Goal: Transaction & Acquisition: Purchase product/service

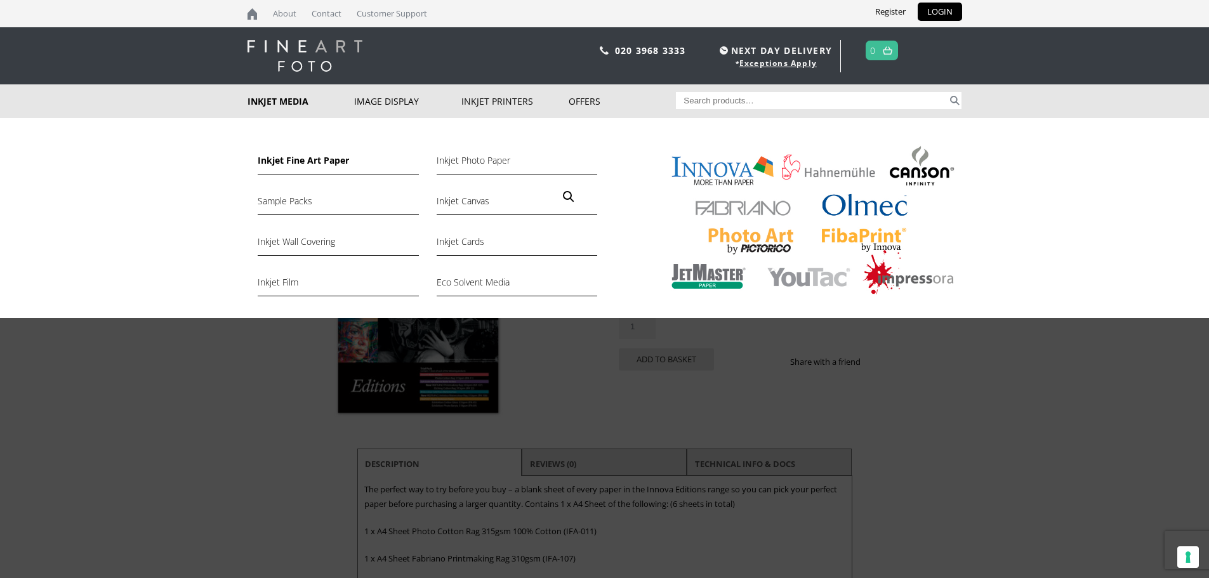
click at [296, 161] on link "Inkjet Fine Art Paper" at bounding box center [338, 164] width 161 height 22
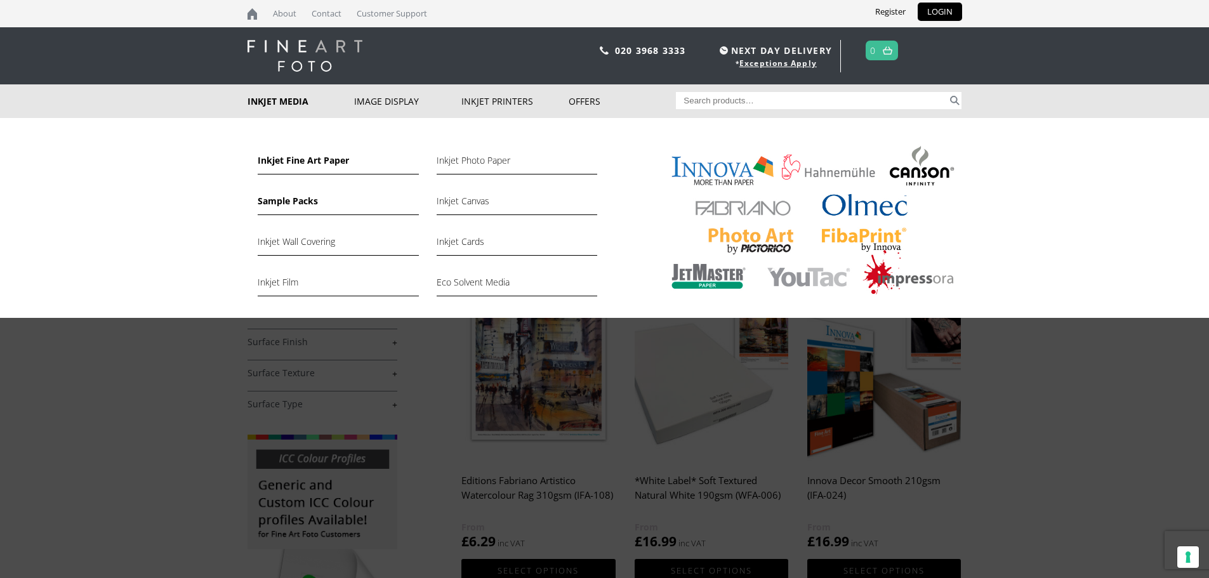
click at [299, 202] on link "Sample Packs" at bounding box center [338, 204] width 161 height 22
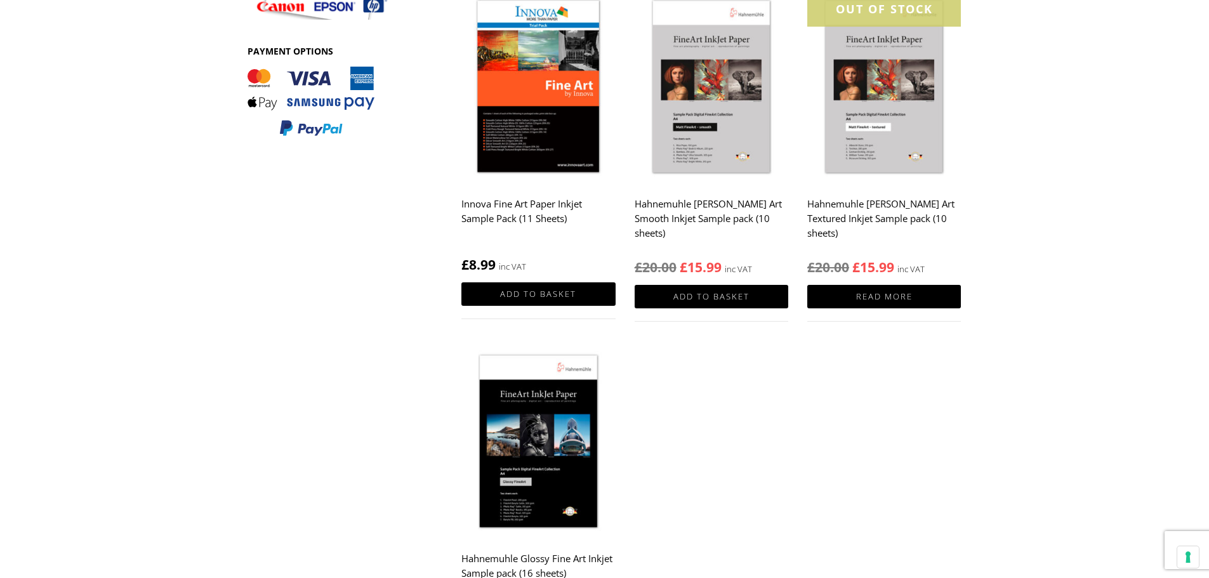
scroll to position [591, 0]
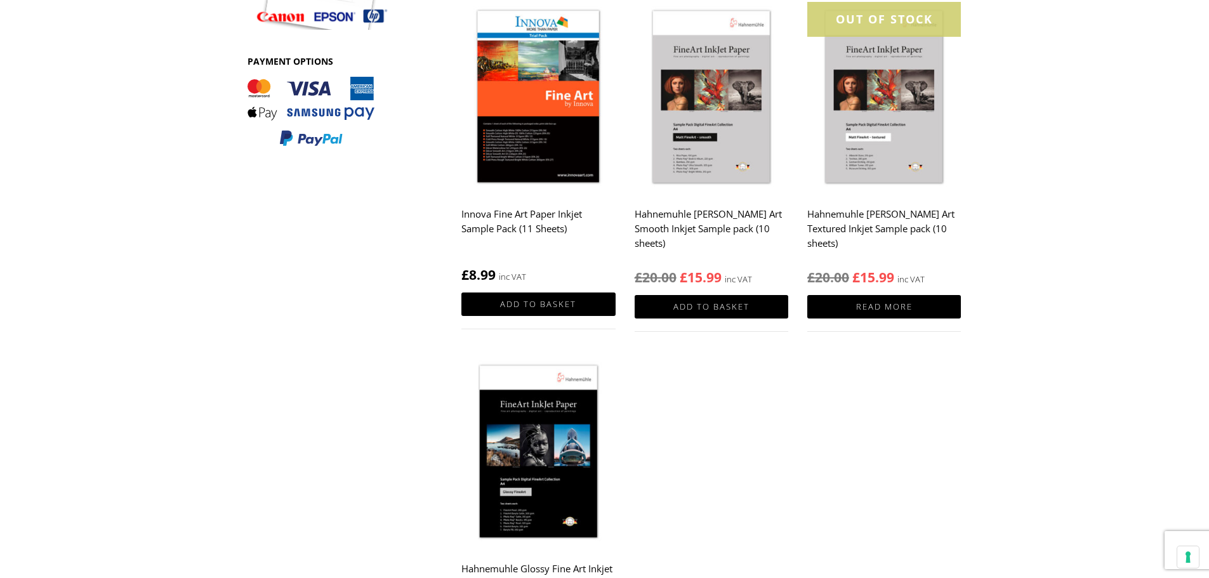
click at [548, 214] on h2 "Innova Fine Art Paper Inkjet Sample Pack (11 Sheets)" at bounding box center [538, 227] width 154 height 51
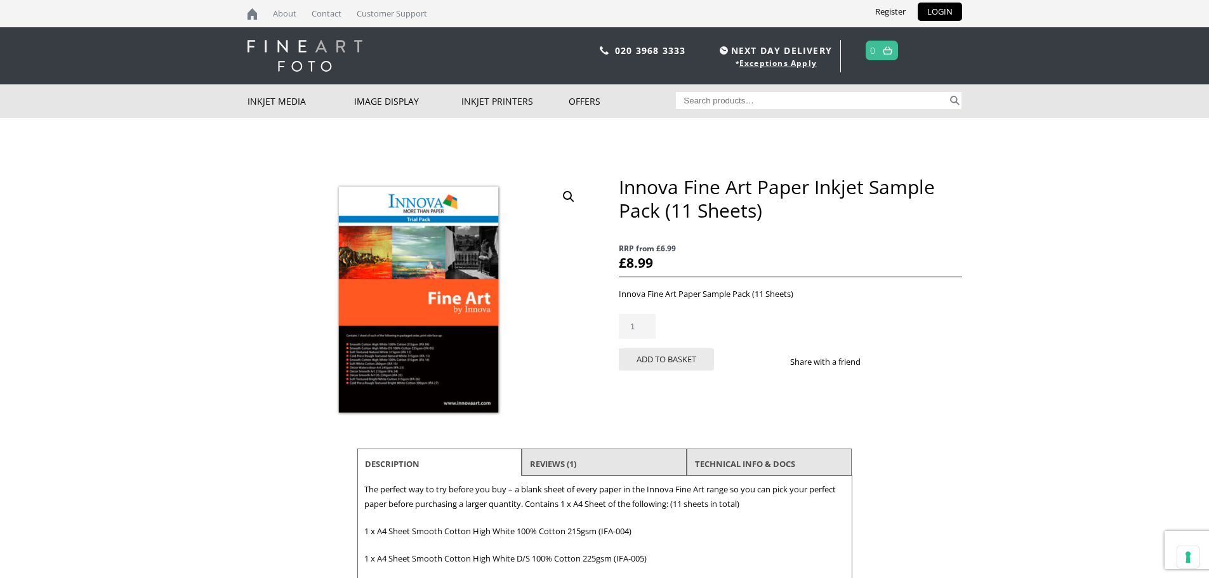
drag, startPoint x: 0, startPoint y: 0, endPoint x: 1215, endPoint y: 112, distance: 1220.0
click at [1208, 0] on html "NEXT DAY DELIVERY * Exceptions Apply About Contact Customer Support Register LO…" at bounding box center [604, 0] width 1209 height 0
click at [664, 355] on button "Add to basket" at bounding box center [666, 359] width 95 height 22
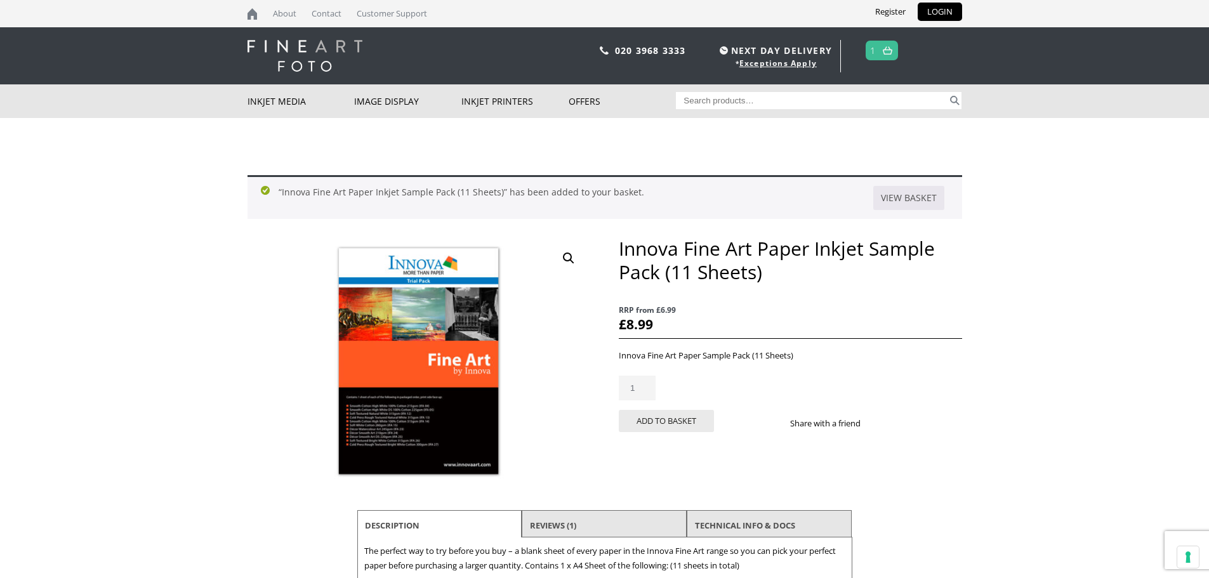
click at [881, 52] on link at bounding box center [887, 50] width 16 height 18
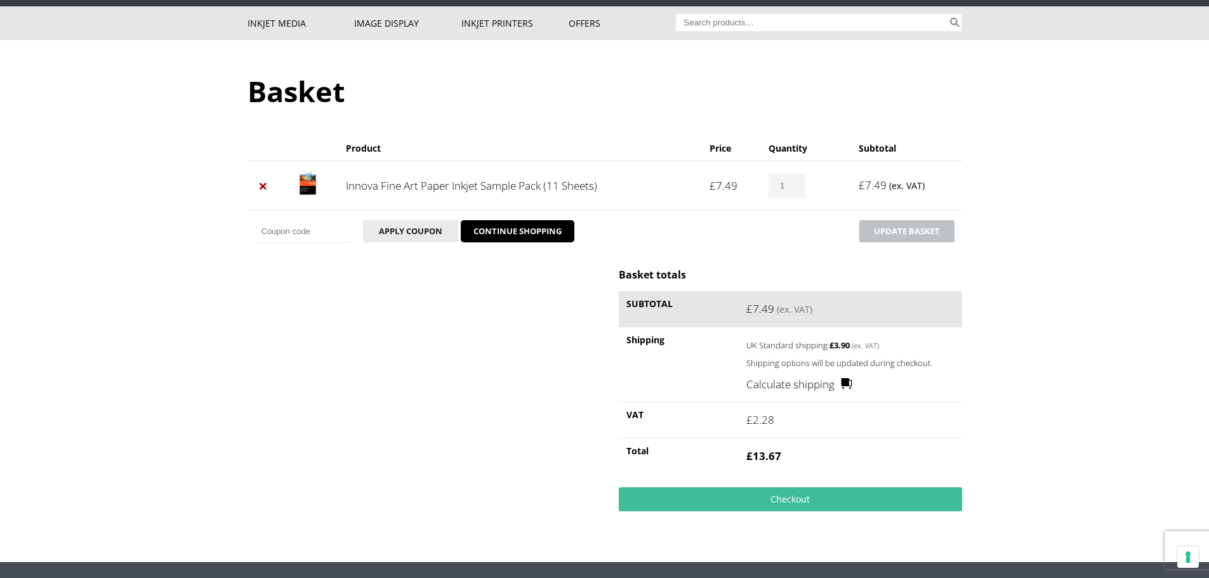
scroll to position [82, 0]
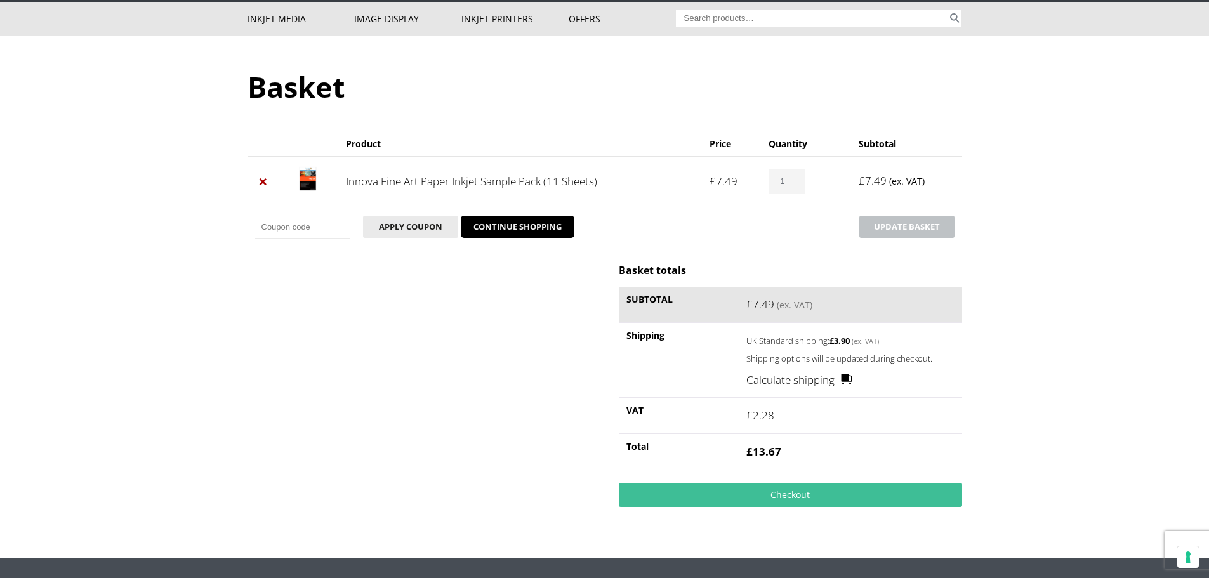
click at [912, 181] on small "(ex. VAT)" at bounding box center [907, 181] width 36 height 12
copy small "VAT"
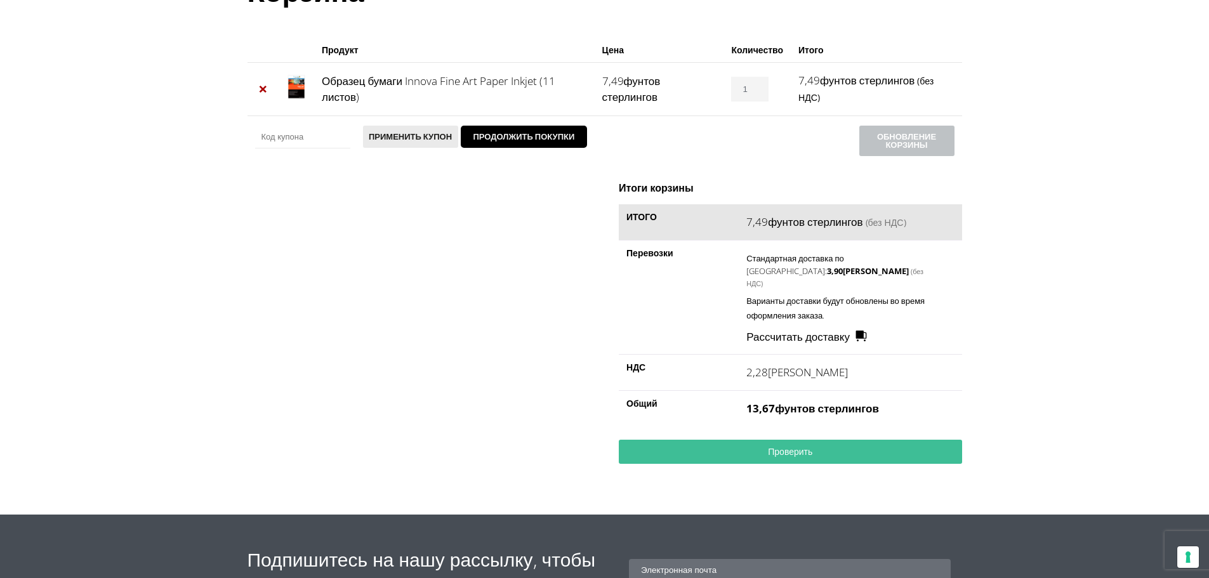
scroll to position [146, 0]
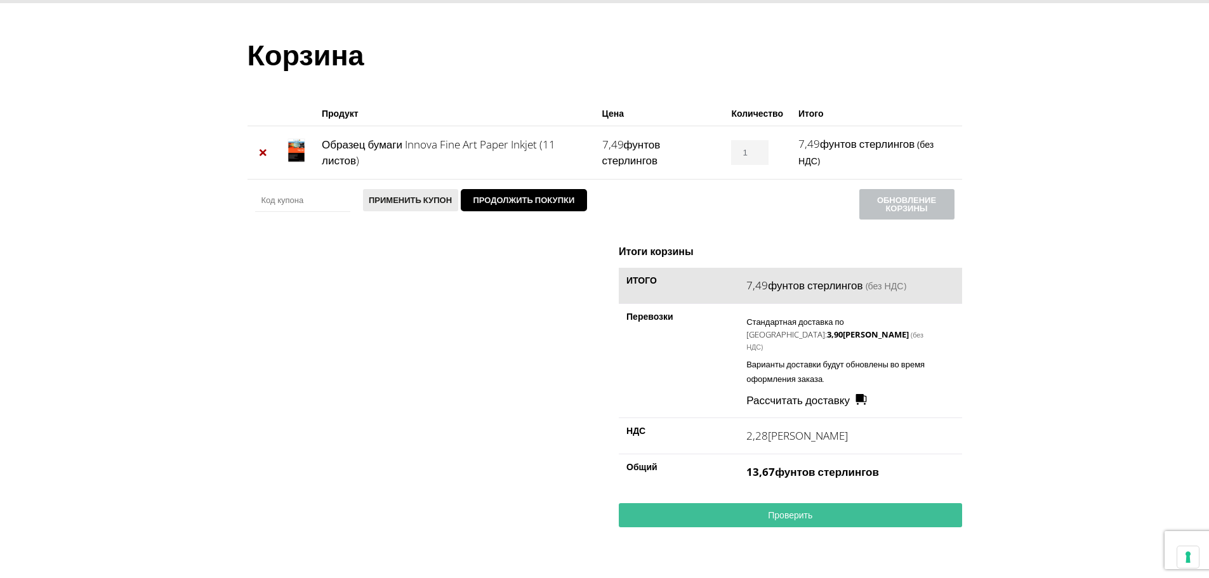
drag, startPoint x: 789, startPoint y: 389, endPoint x: 795, endPoint y: 390, distance: 6.5
click at [789, 393] on font "Рассчитать доставку" at bounding box center [797, 400] width 103 height 15
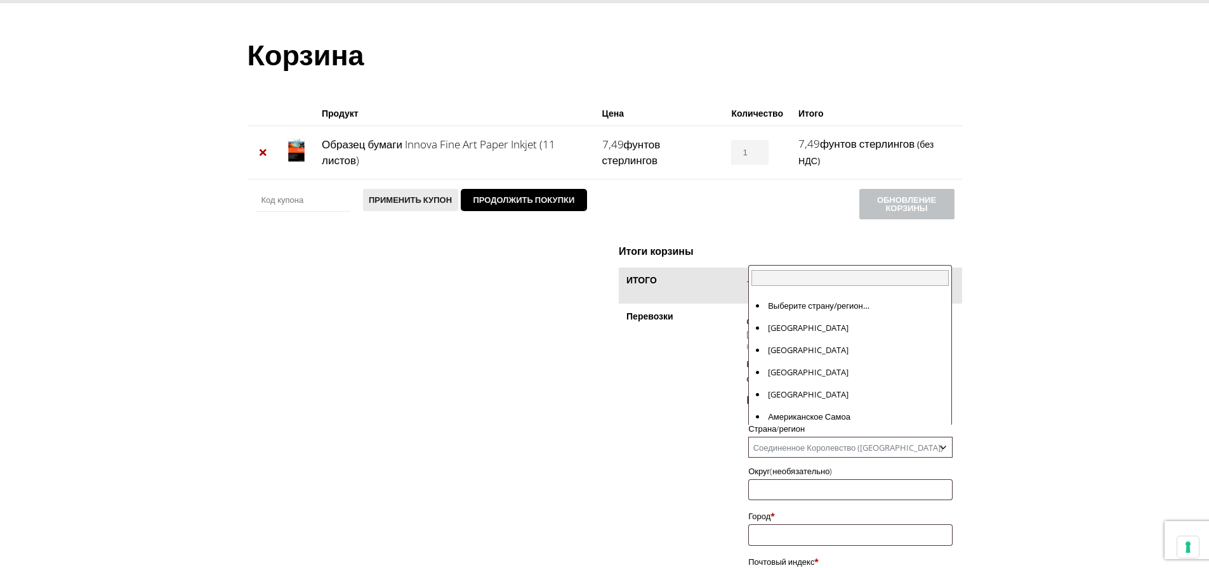
click at [869, 442] on font "Соединенное Королевство ([GEOGRAPHIC_DATA])" at bounding box center [848, 447] width 190 height 11
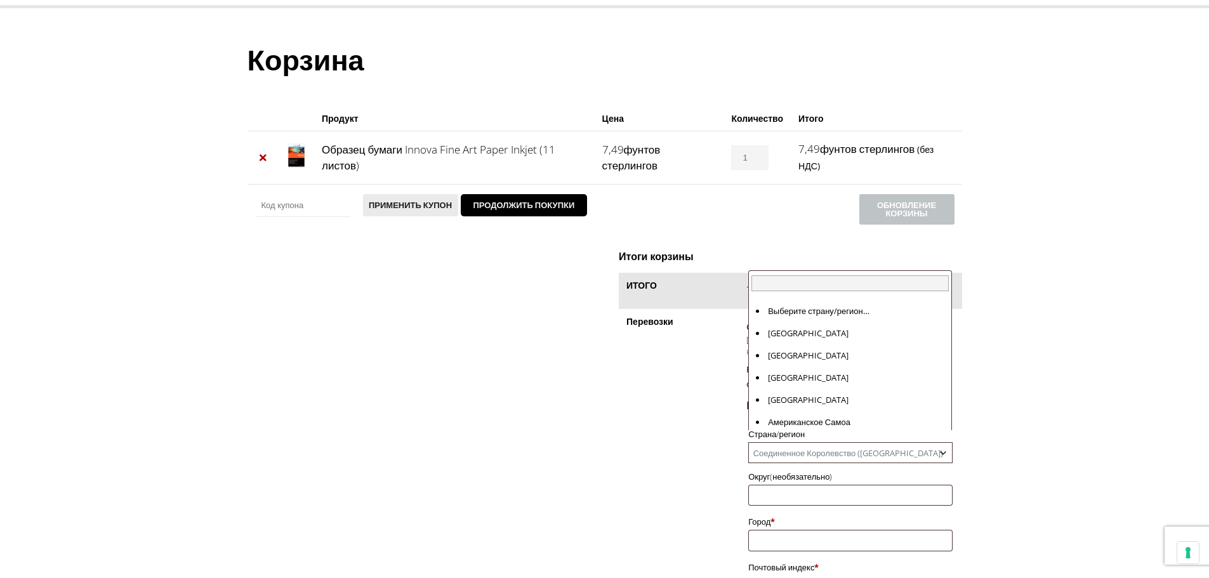
scroll to position [5166, 0]
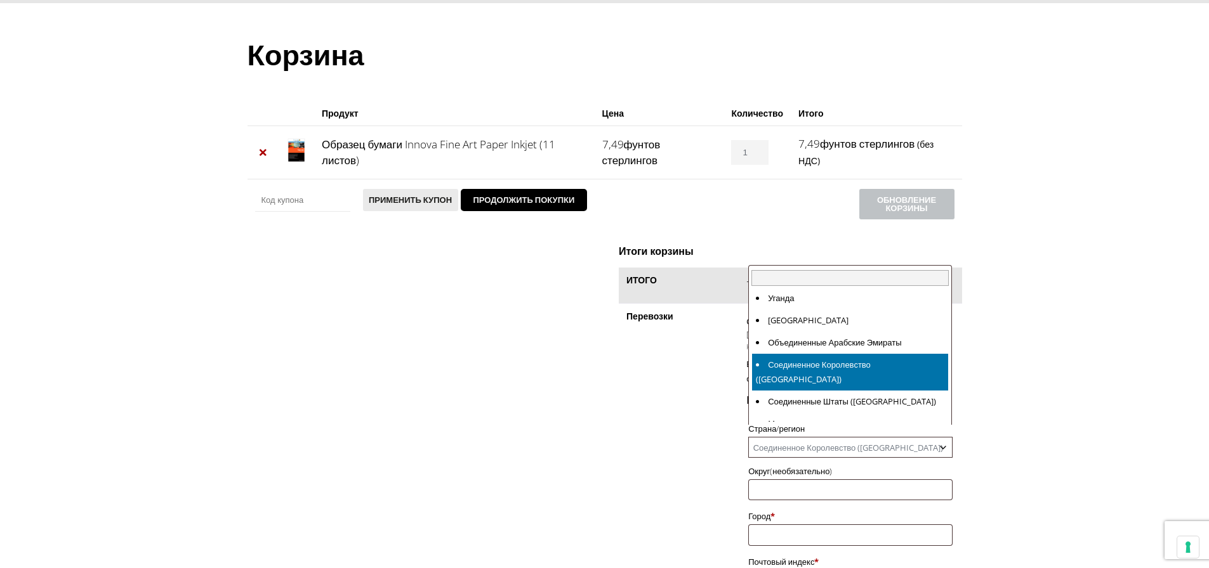
drag, startPoint x: 855, startPoint y: 368, endPoint x: 911, endPoint y: 365, distance: 56.6
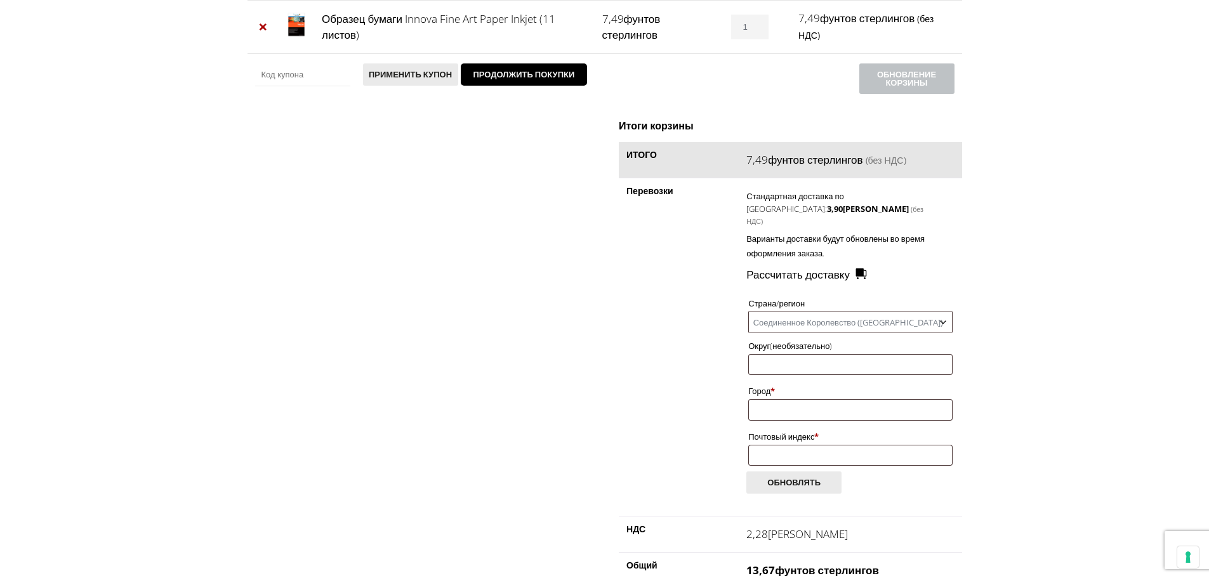
scroll to position [273, 0]
click at [829, 353] on input "Округ (необязательно)" at bounding box center [850, 363] width 204 height 21
type input "Scorton"
type input "[GEOGRAPHIC_DATA]"
type input "DL10 6EF"
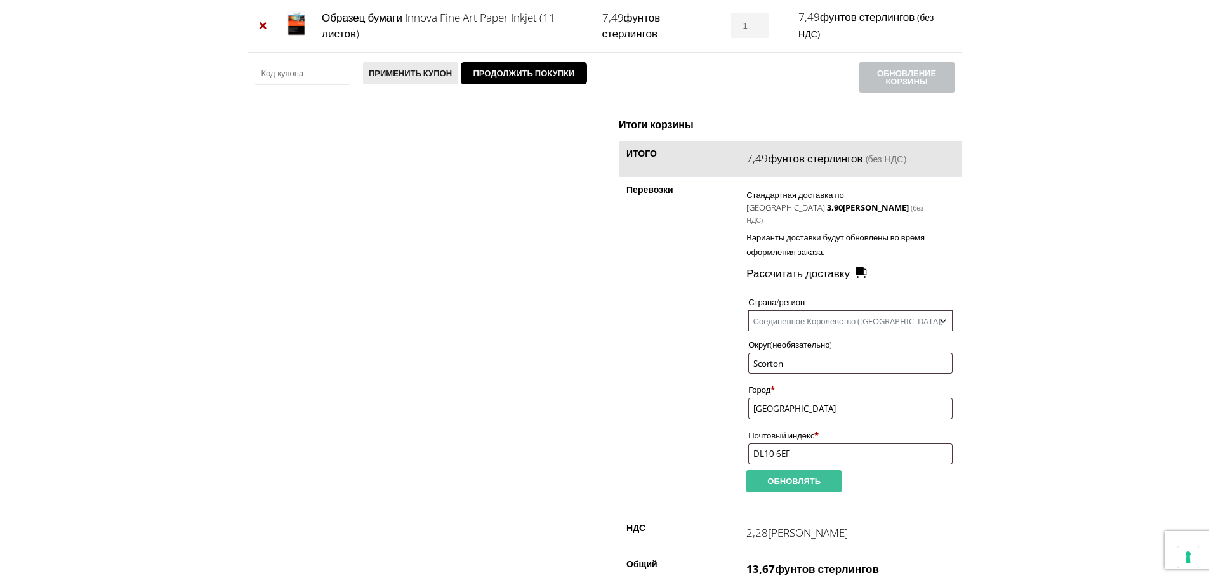
click at [813, 475] on font "Обновлять" at bounding box center [793, 480] width 53 height 11
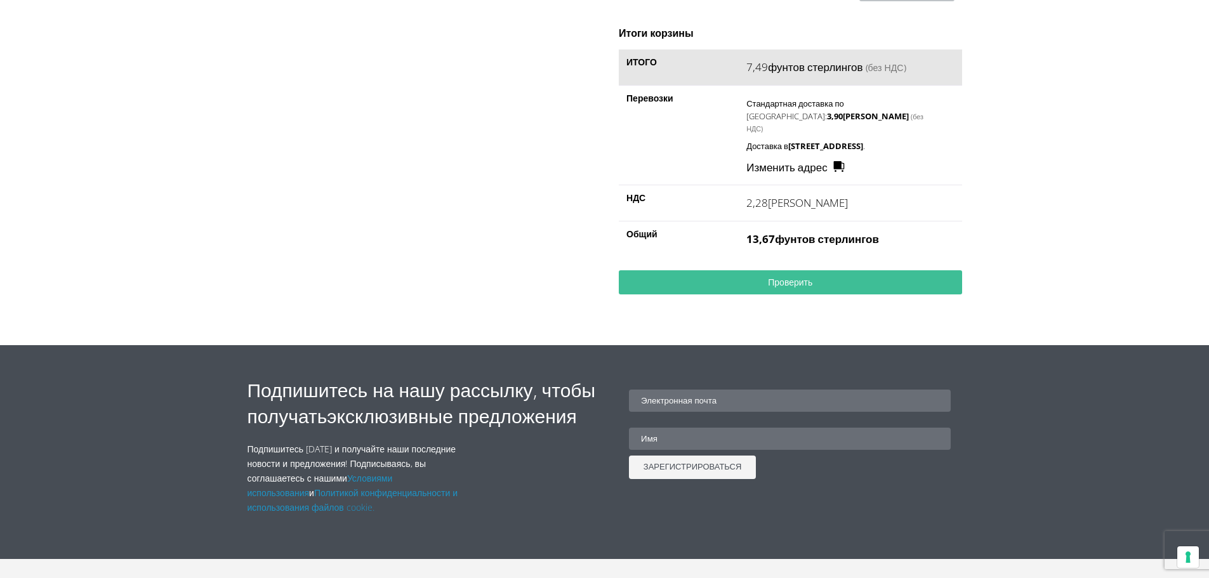
scroll to position [0, 0]
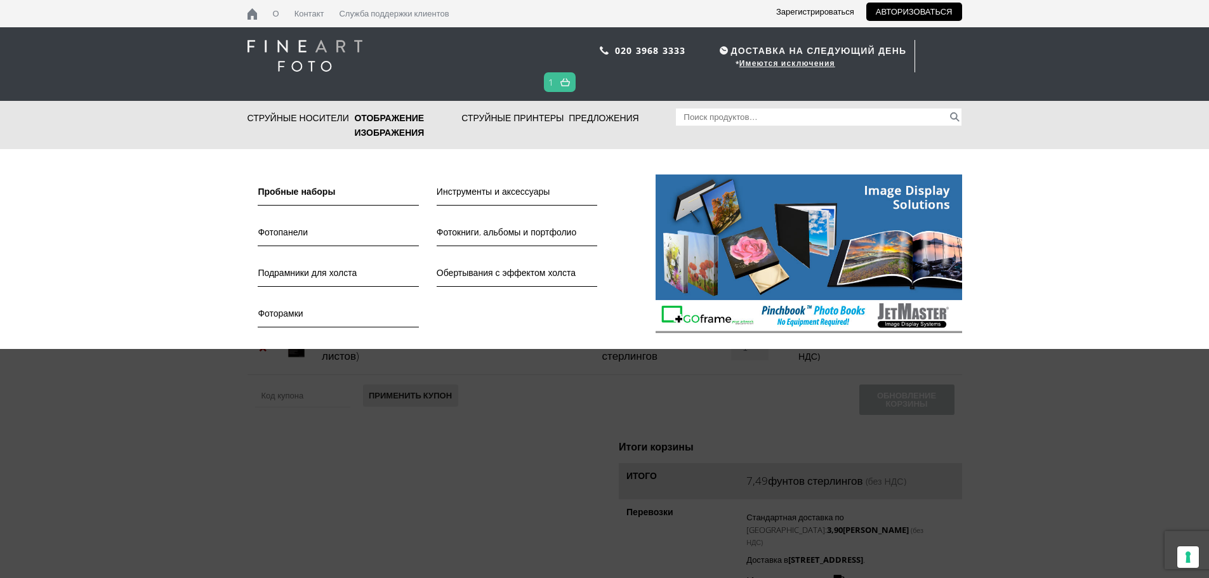
click at [327, 186] on font "Пробные наборы" at bounding box center [296, 191] width 77 height 12
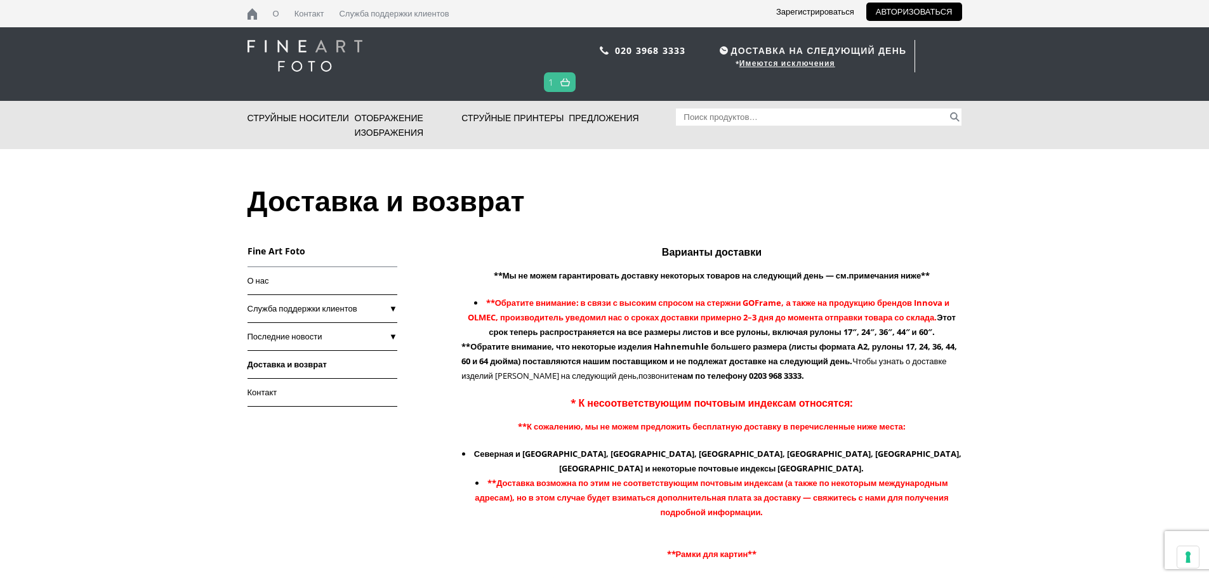
drag, startPoint x: 1207, startPoint y: 108, endPoint x: 1207, endPoint y: 137, distance: 28.5
click at [1207, 137] on nav "ЗАКРЫВАТЬ Струйные носители Бумага для струйной печати Фотобумага для струйной …" at bounding box center [604, 125] width 1209 height 48
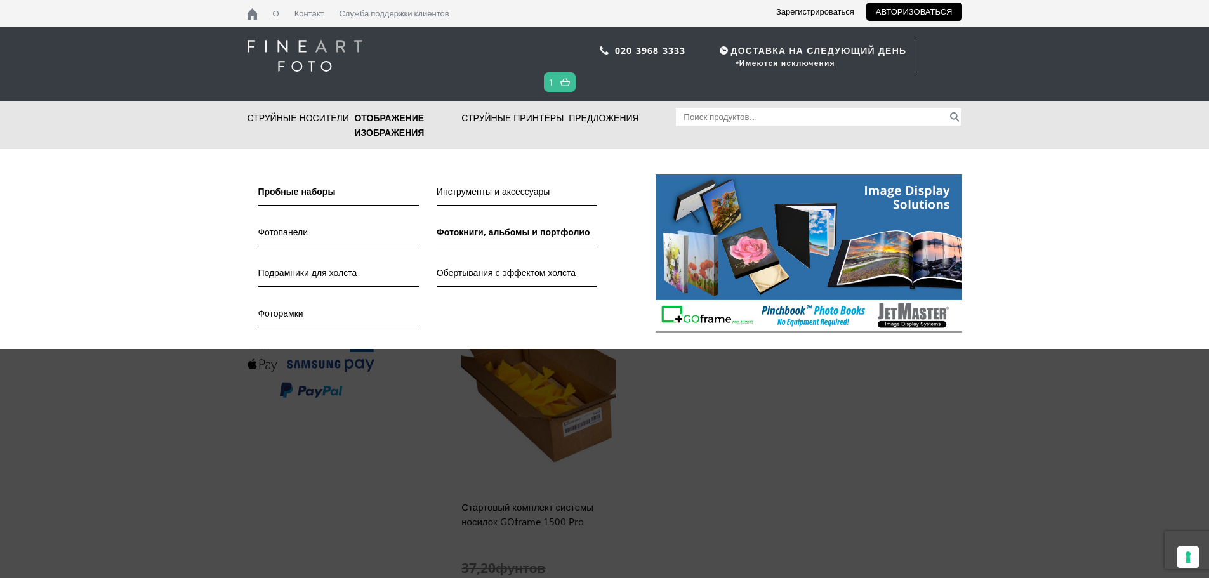
click at [529, 229] on font "Фотокниги, альбомы и портфолио" at bounding box center [513, 232] width 154 height 12
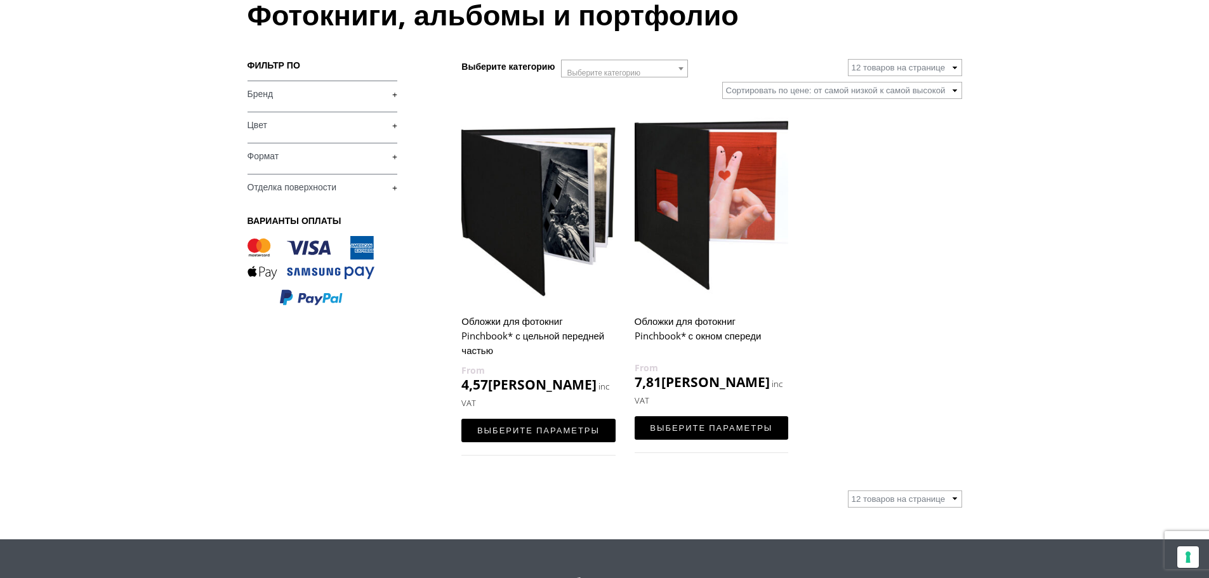
scroll to position [162, 0]
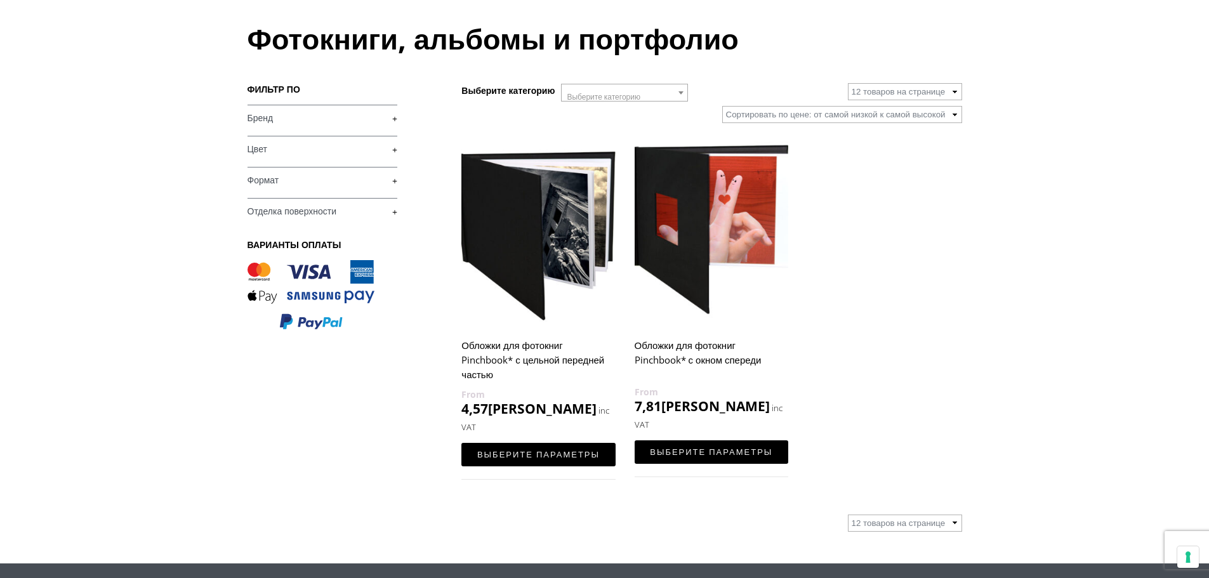
drag, startPoint x: 1212, startPoint y: 128, endPoint x: 1217, endPoint y: 207, distance: 80.1
click at [568, 457] on font "Выберите параметры" at bounding box center [538, 454] width 122 height 11
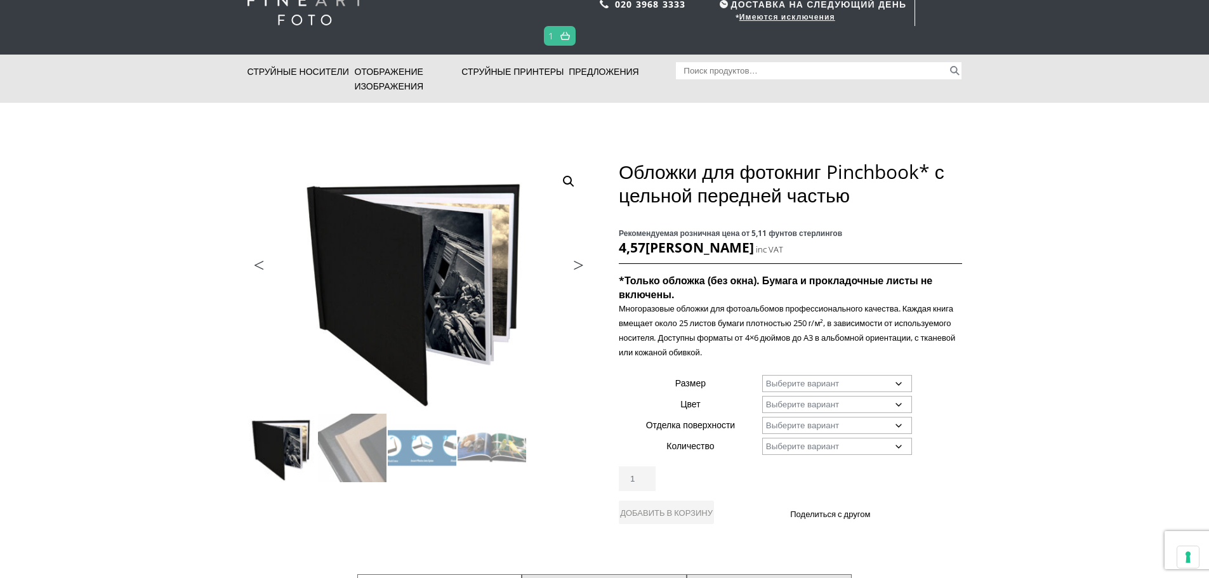
scroll to position [50, 0]
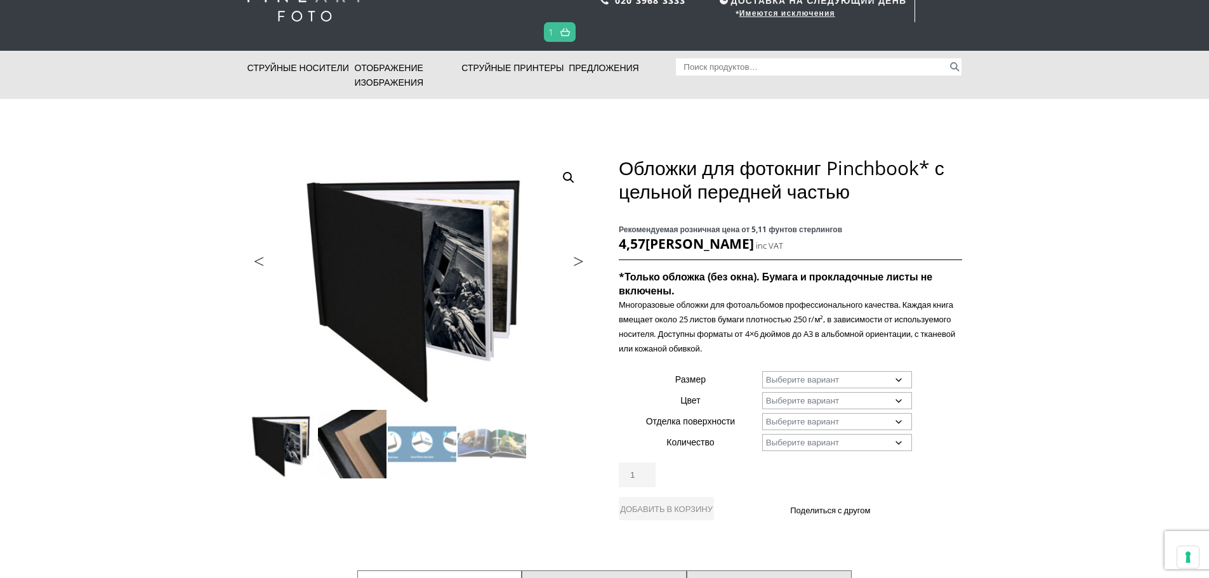
click at [355, 451] on img at bounding box center [352, 444] width 69 height 69
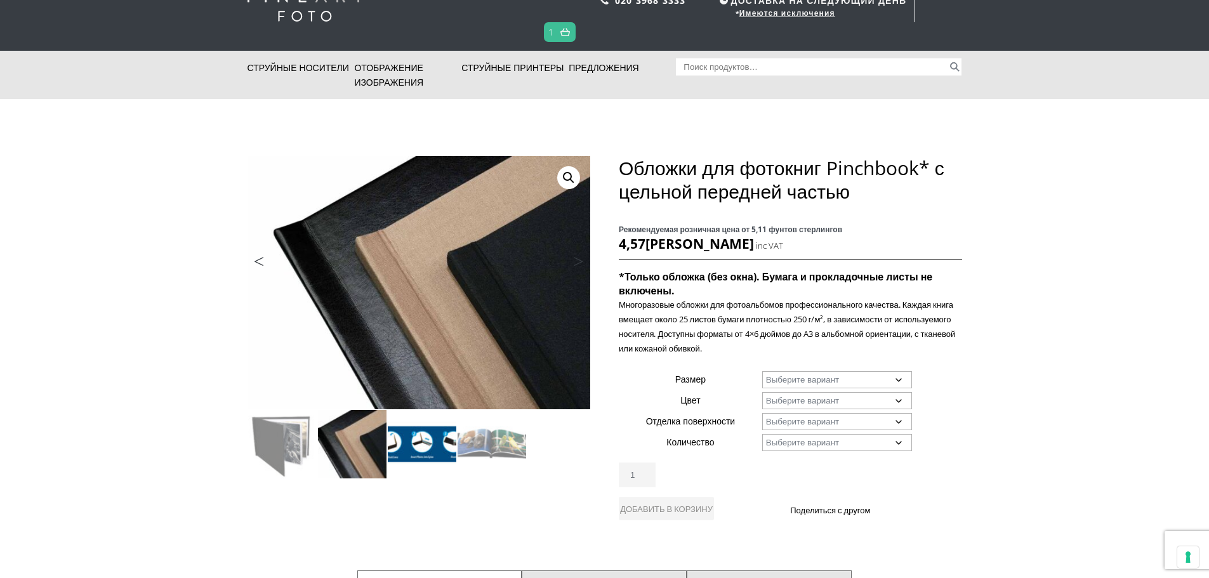
click at [439, 448] on img at bounding box center [422, 444] width 69 height 69
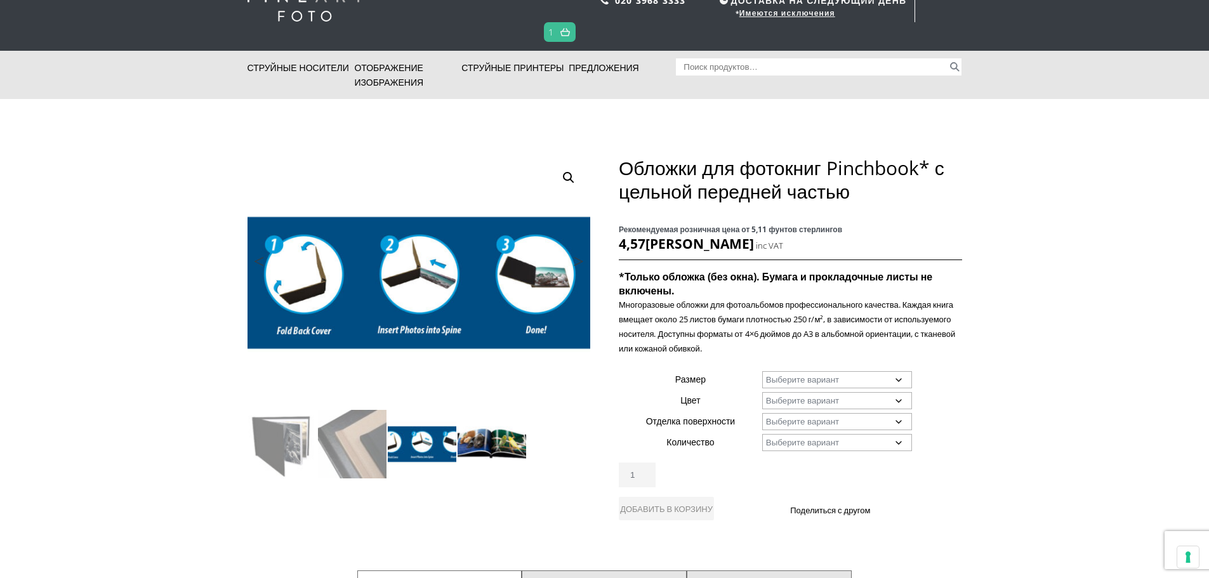
click at [498, 442] on img at bounding box center [491, 444] width 69 height 69
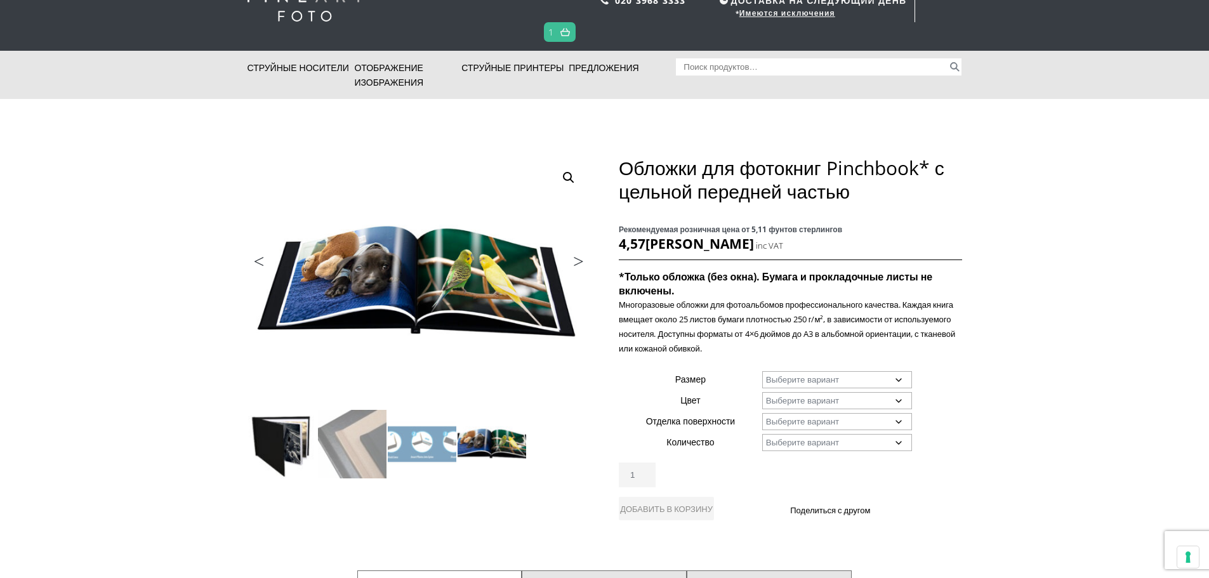
click at [273, 458] on img at bounding box center [282, 444] width 69 height 69
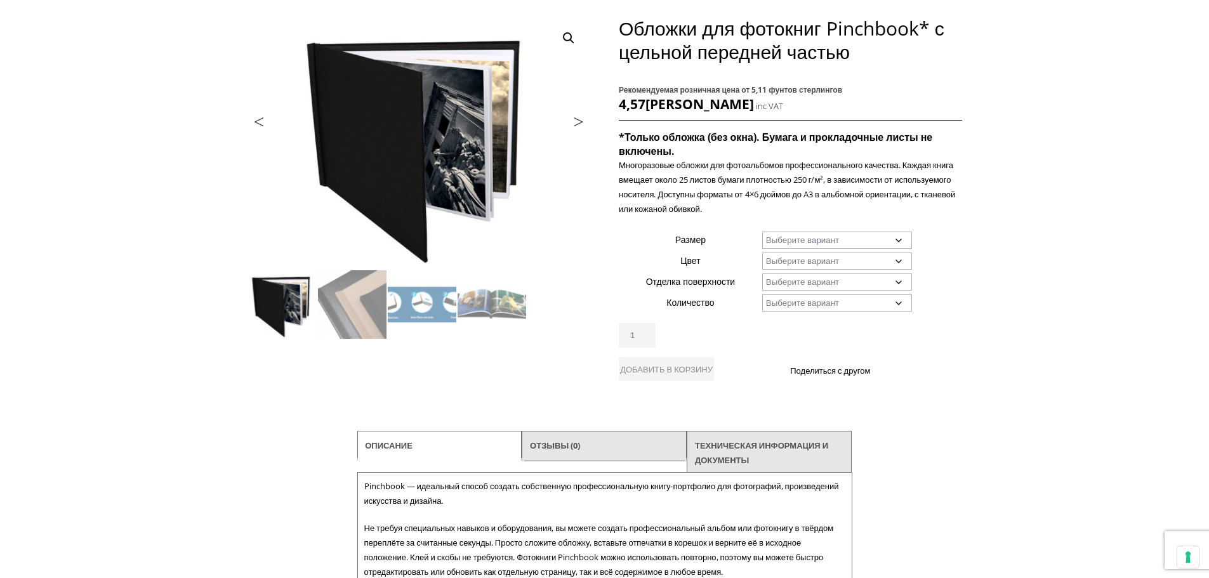
scroll to position [219, 0]
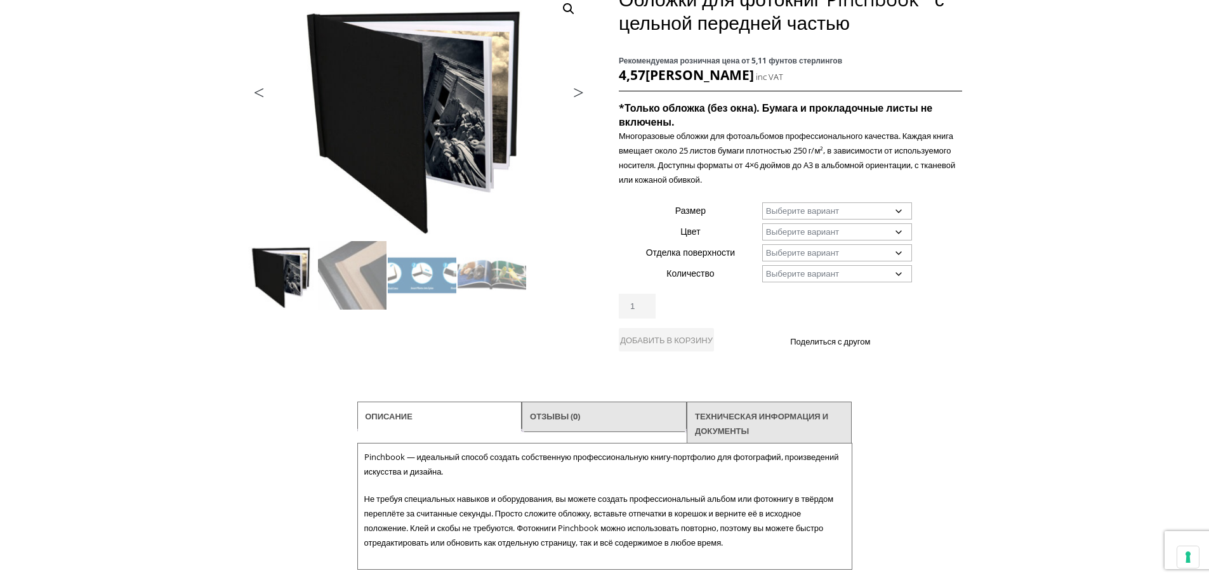
click at [770, 202] on select "Выберите вариант А4 Альбомный 4" x 6" 5" x 7"" at bounding box center [837, 210] width 150 height 17
click at [762, 202] on select "Выберите вариант А4 Альбомный 4" x 6" 5" x 7"" at bounding box center [837, 210] width 150 height 17
select select "a4-landscape"
click at [797, 232] on select "Choose an option Black" at bounding box center [837, 231] width 150 height 17
select select "black"
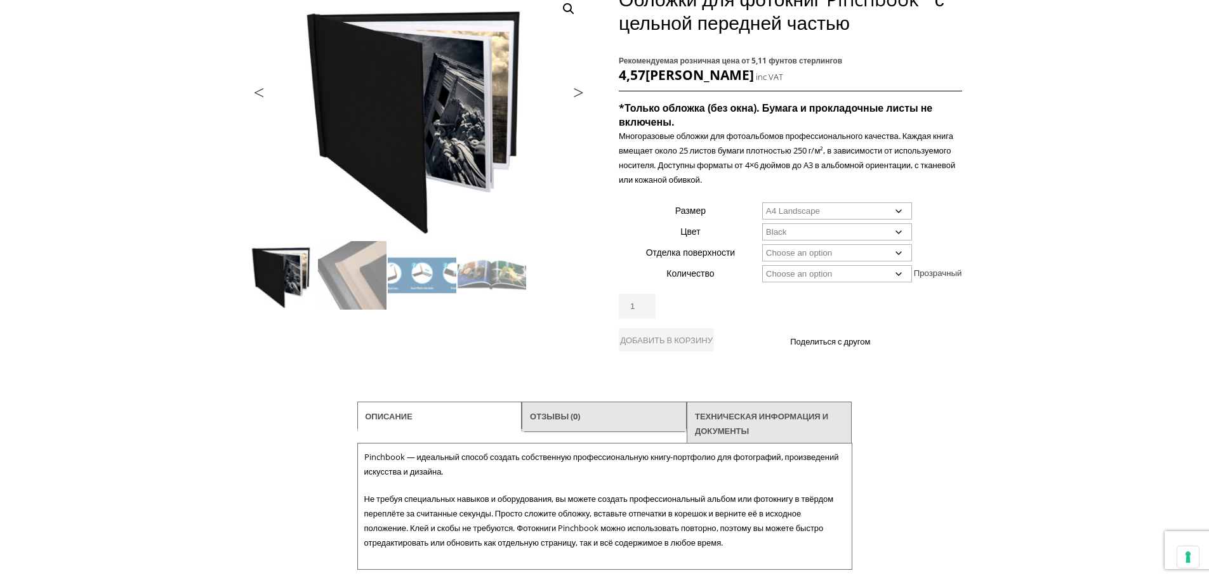
click at [762, 223] on select "Choose an option Black" at bounding box center [837, 231] width 150 height 17
select select "a4-landscape"
click at [793, 254] on select "Choose an option Leather" at bounding box center [837, 252] width 150 height 17
select select "leather"
click at [762, 244] on select "Choose an option Leather" at bounding box center [837, 252] width 150 height 17
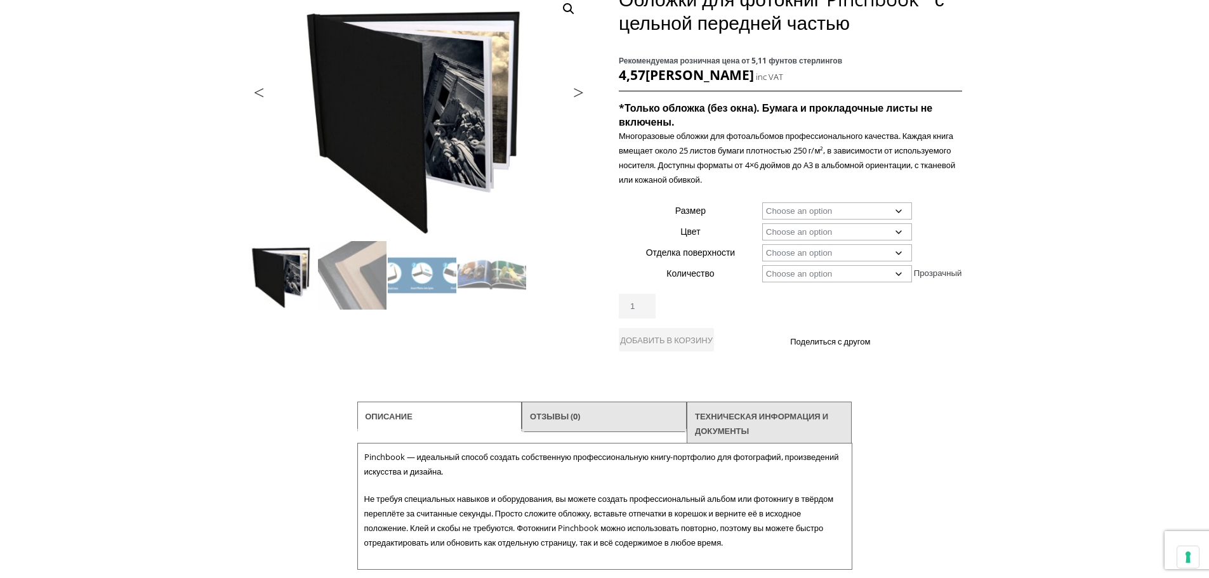
click at [791, 275] on select "Choose an option 1 Book 5 Books" at bounding box center [837, 273] width 150 height 17
click at [762, 265] on select "Choose an option 1 Book 5 Books" at bounding box center [837, 273] width 150 height 17
select select "1-book"
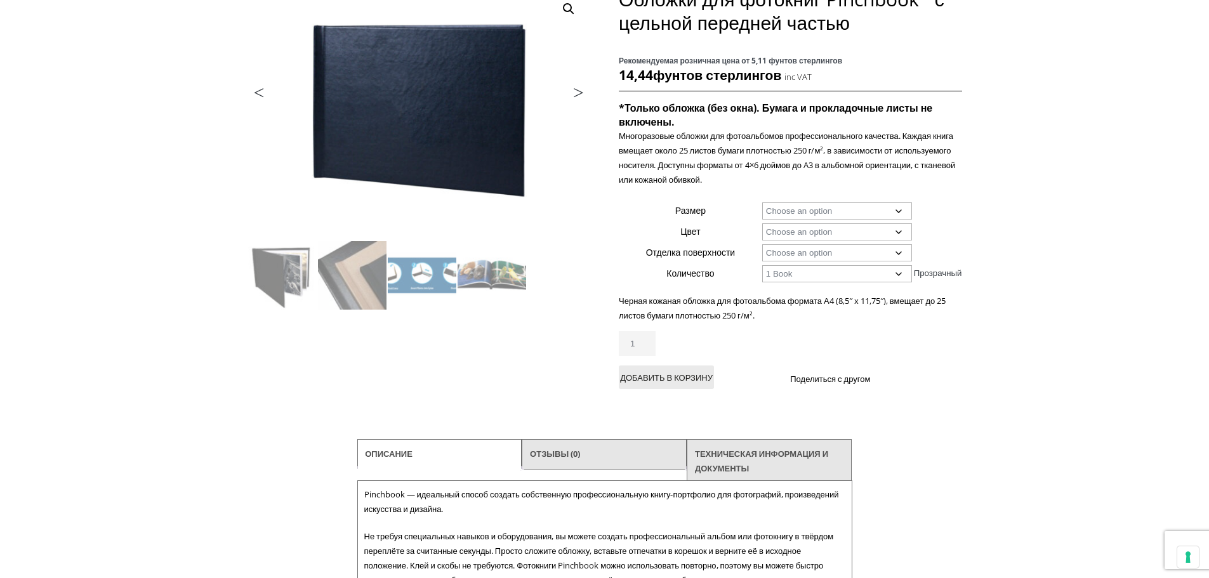
scroll to position [126, 0]
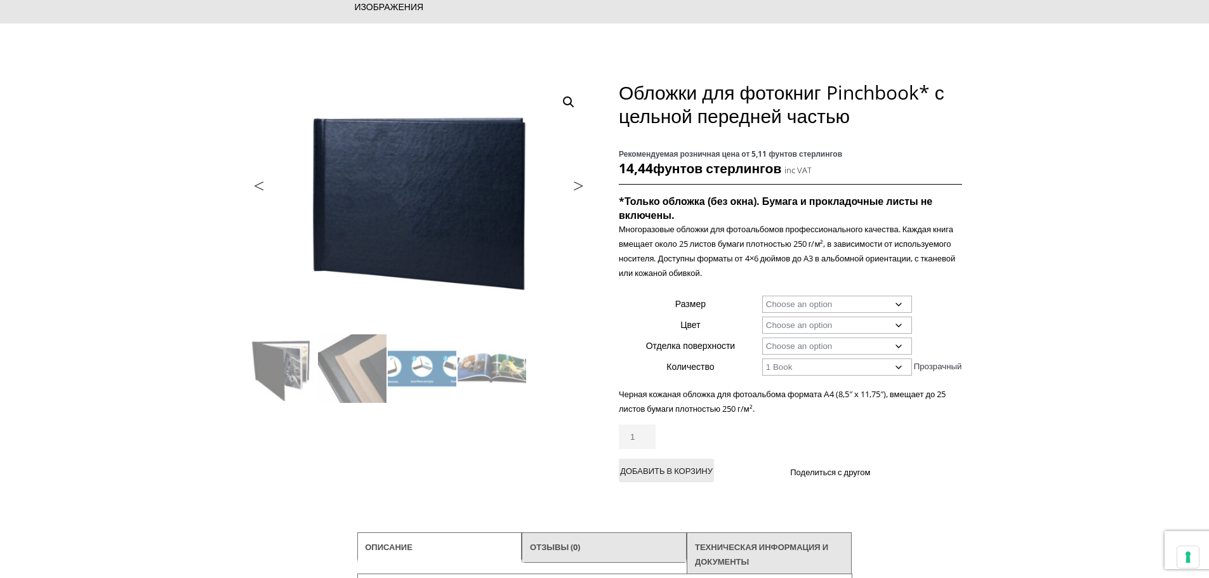
click at [568, 182] on li "Следующий" at bounding box center [558, 187] width 63 height 18
click at [575, 185] on link "Следующий" at bounding box center [558, 188] width 63 height 11
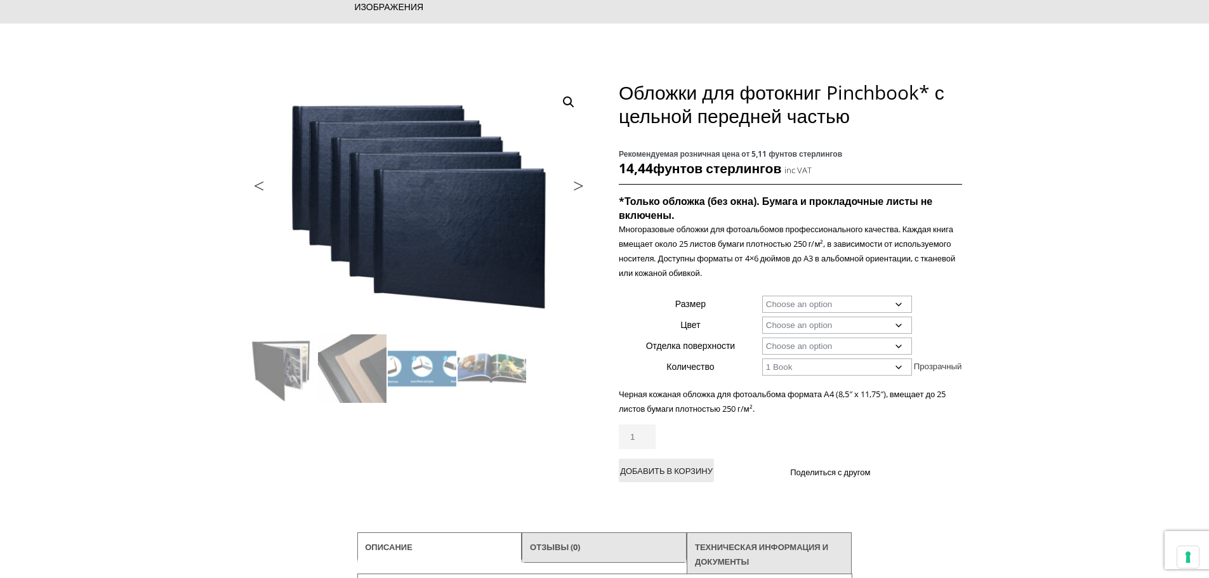
click at [575, 187] on link "Следующий" at bounding box center [558, 188] width 63 height 11
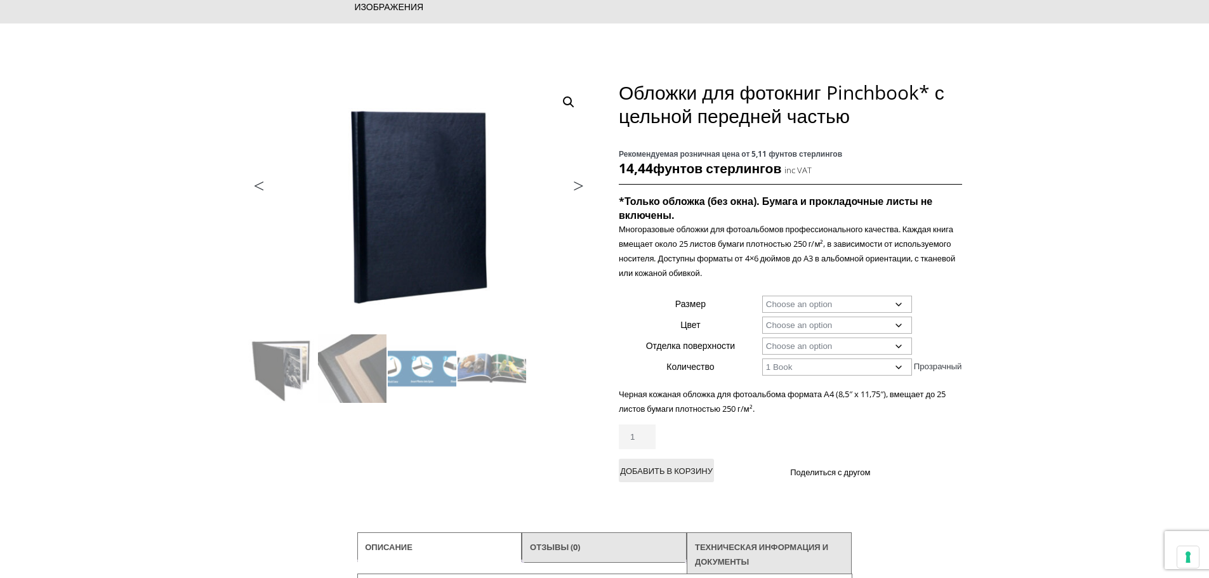
click at [577, 187] on link "Следующий" at bounding box center [558, 188] width 63 height 11
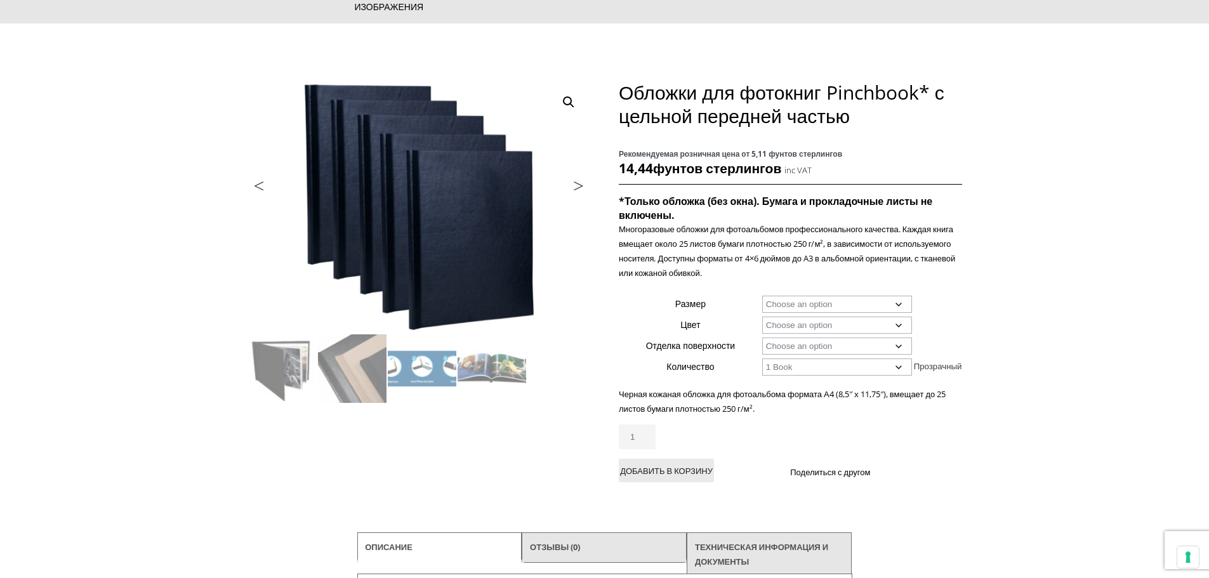
click at [577, 187] on link "Следующий" at bounding box center [558, 188] width 63 height 11
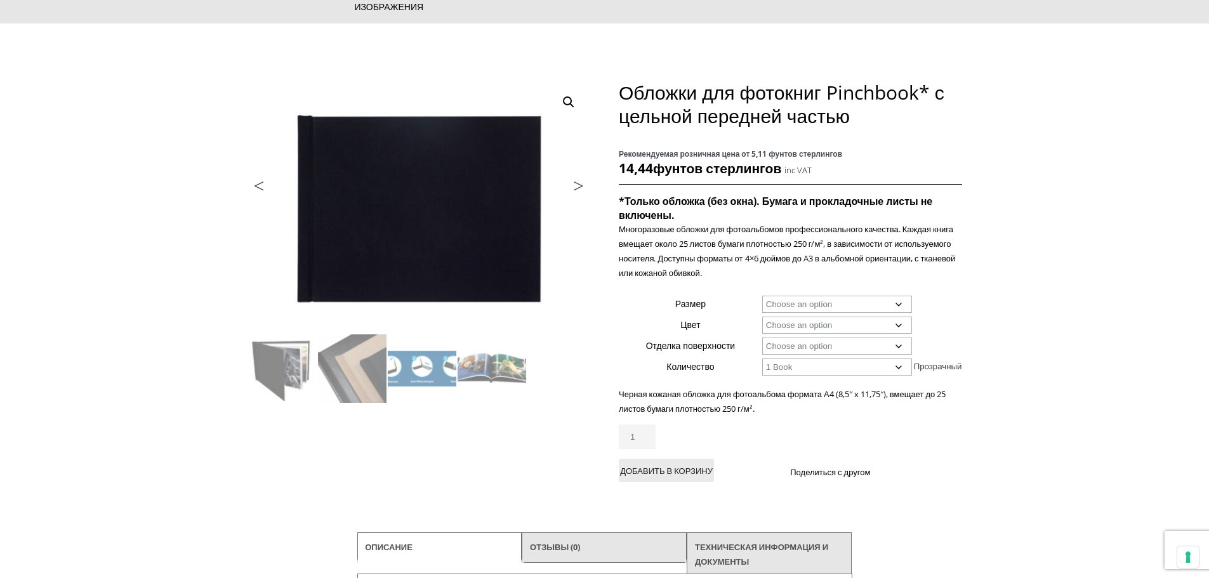
click at [577, 188] on link "Следующий" at bounding box center [558, 188] width 63 height 11
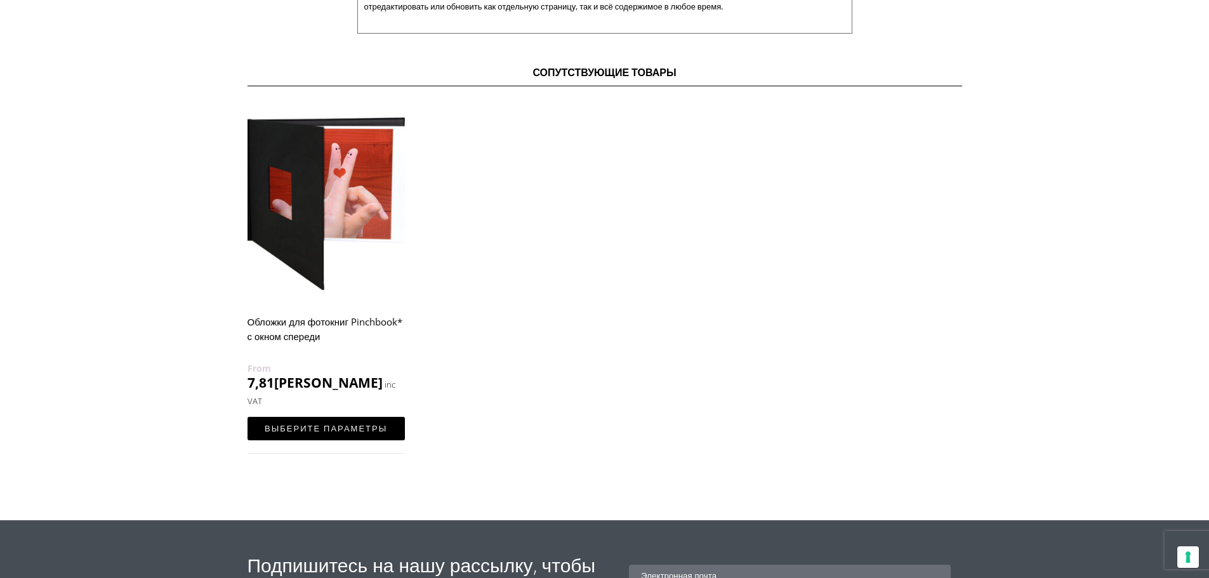
scroll to position [0, 0]
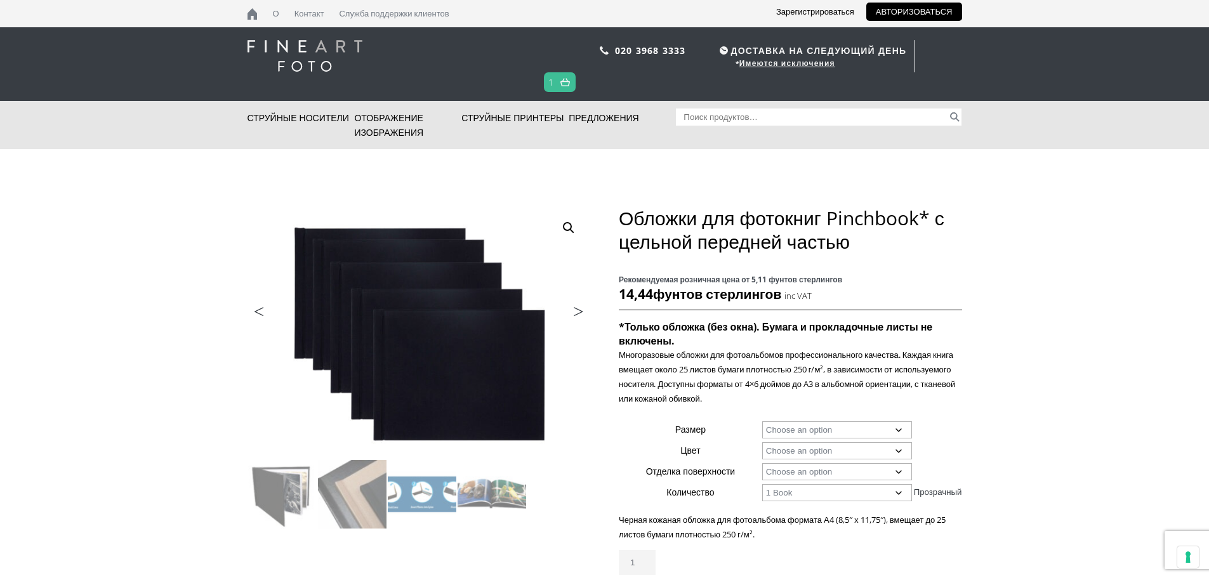
click at [840, 431] on select "Choose an option A4 Landscape" at bounding box center [837, 429] width 150 height 17
click at [843, 428] on select "Choose an option A4 Landscape" at bounding box center [837, 429] width 150 height 17
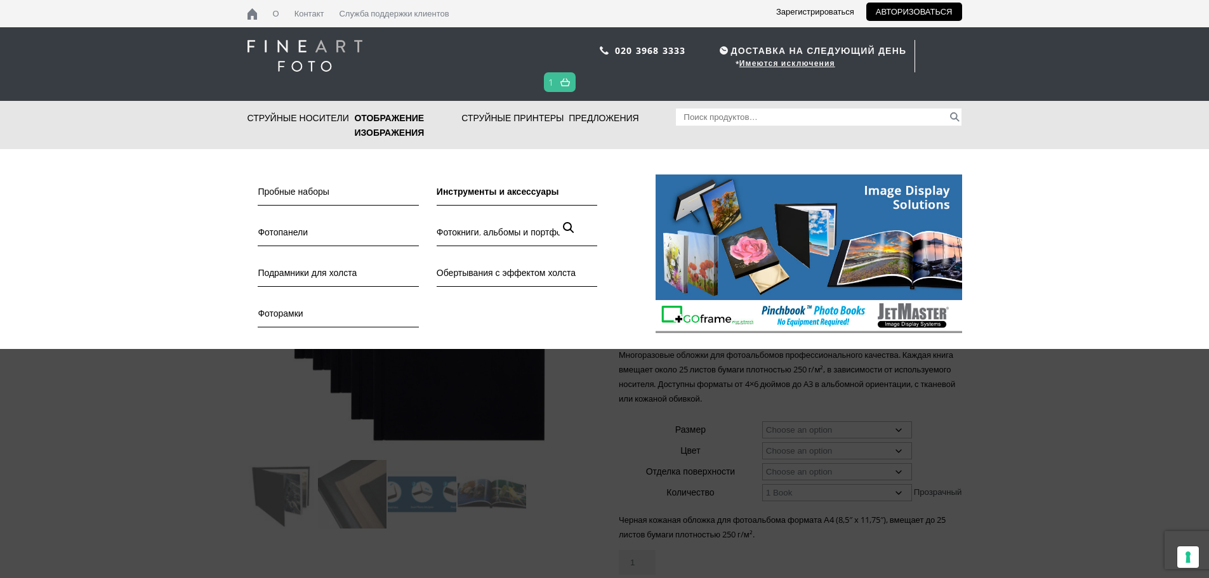
click at [520, 187] on font "Инструменты и аксессуары" at bounding box center [497, 191] width 122 height 12
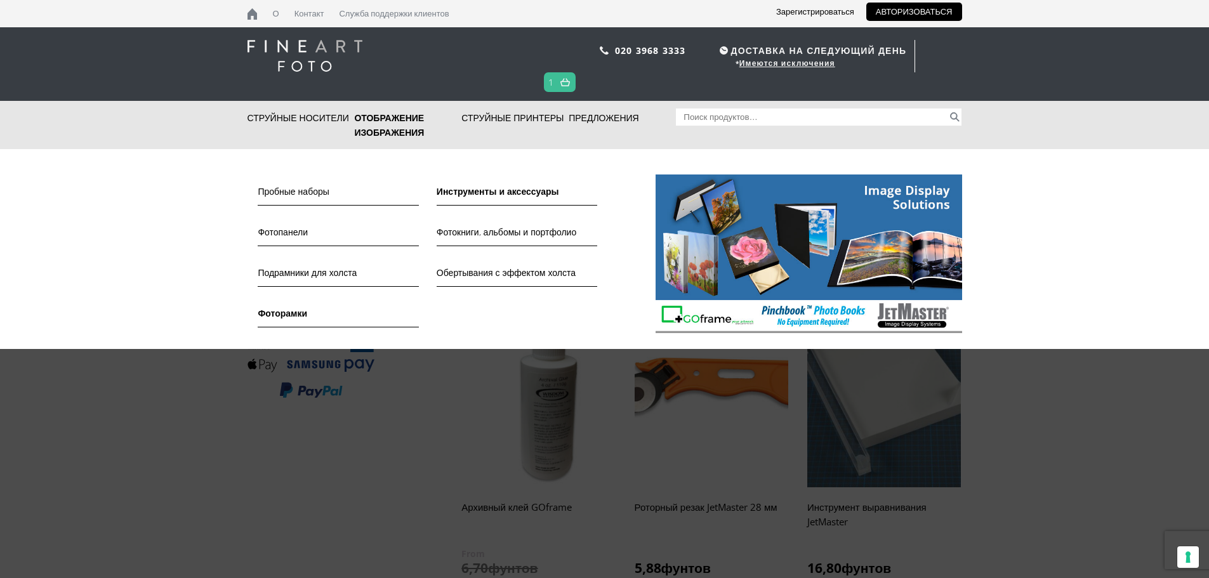
click at [301, 313] on font "Фоторамки" at bounding box center [282, 313] width 49 height 12
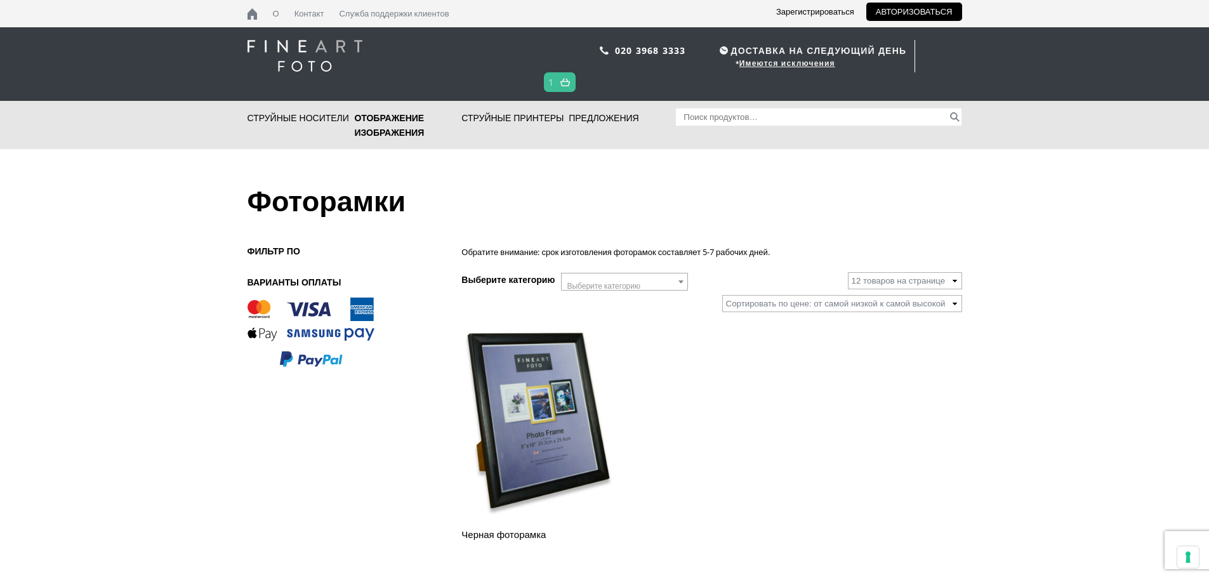
click at [1208, 0] on html "ДОСТАВКА НА СЛЕДУЮЩИЙ ДЕНЬ * Имеются исключения О Контакт Служба поддержки клие…" at bounding box center [604, 0] width 1209 height 0
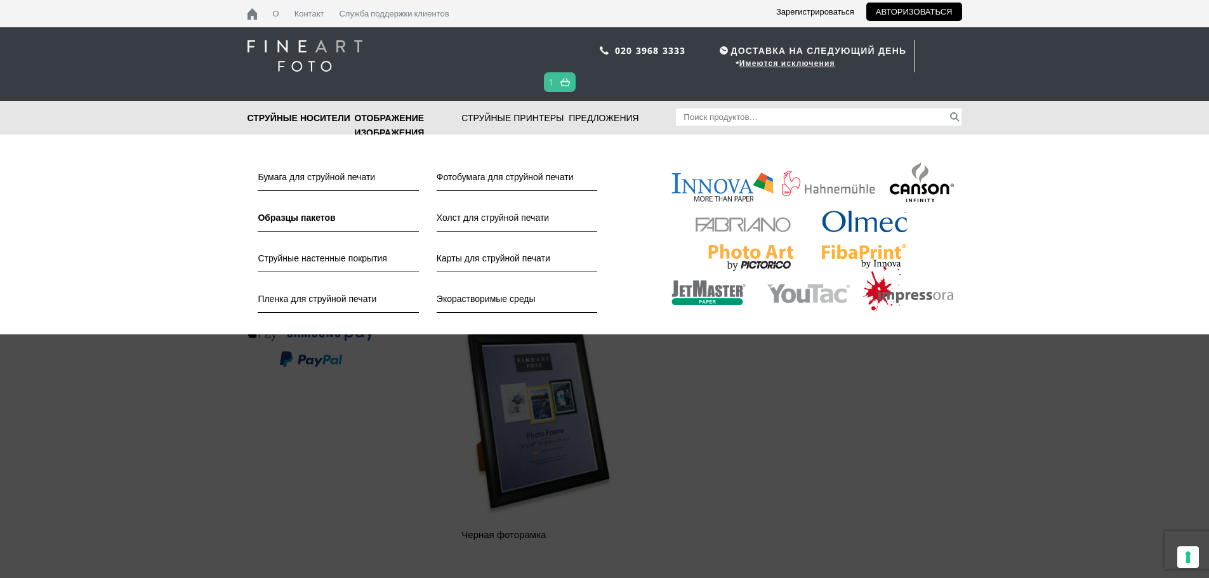
click at [286, 221] on font "Образцы пакетов" at bounding box center [296, 217] width 77 height 12
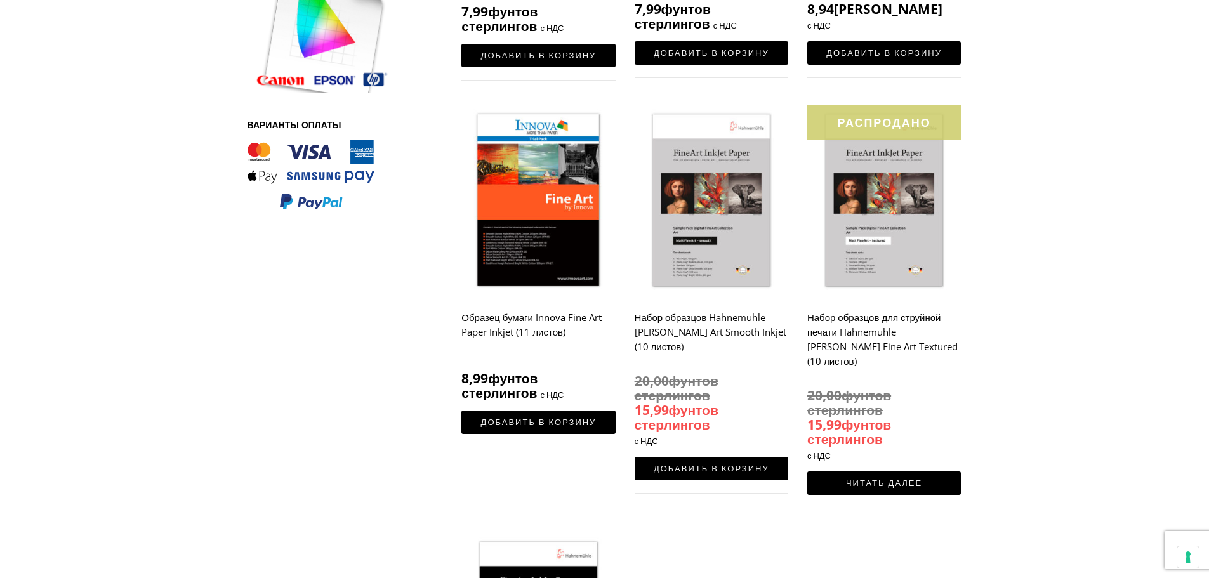
scroll to position [704, 0]
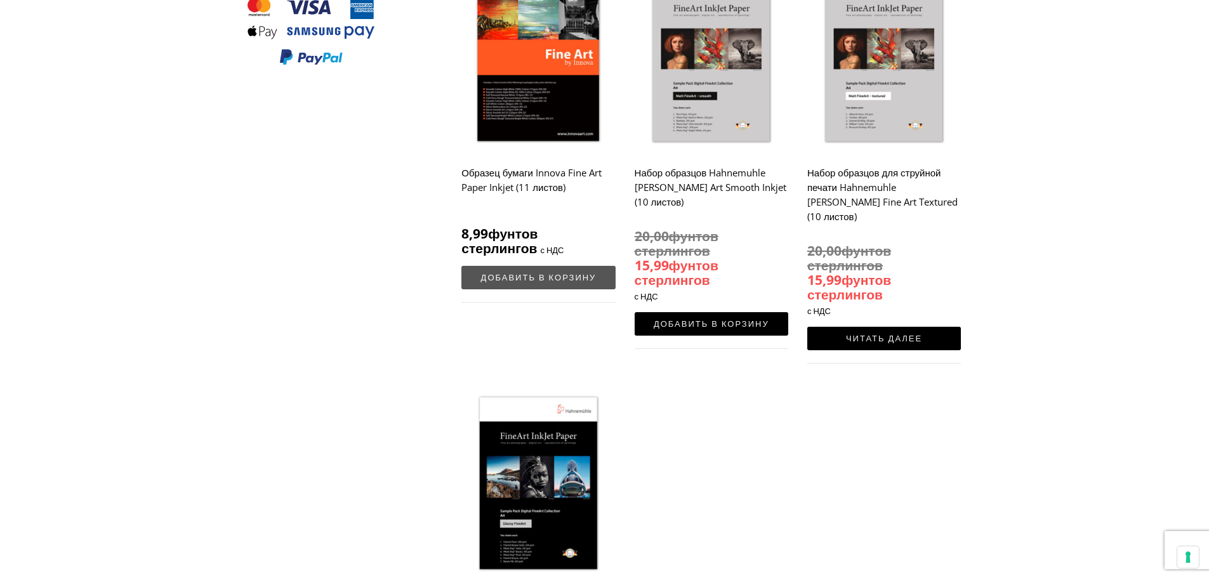
click at [539, 275] on font "Добавить в корзину" at bounding box center [538, 277] width 115 height 11
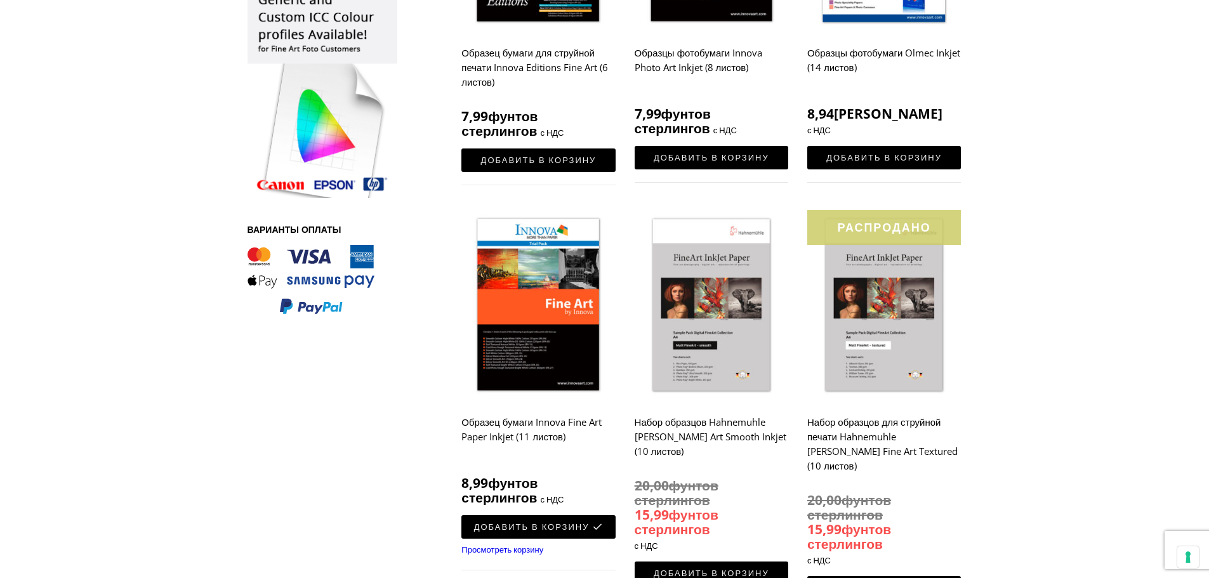
scroll to position [513, 0]
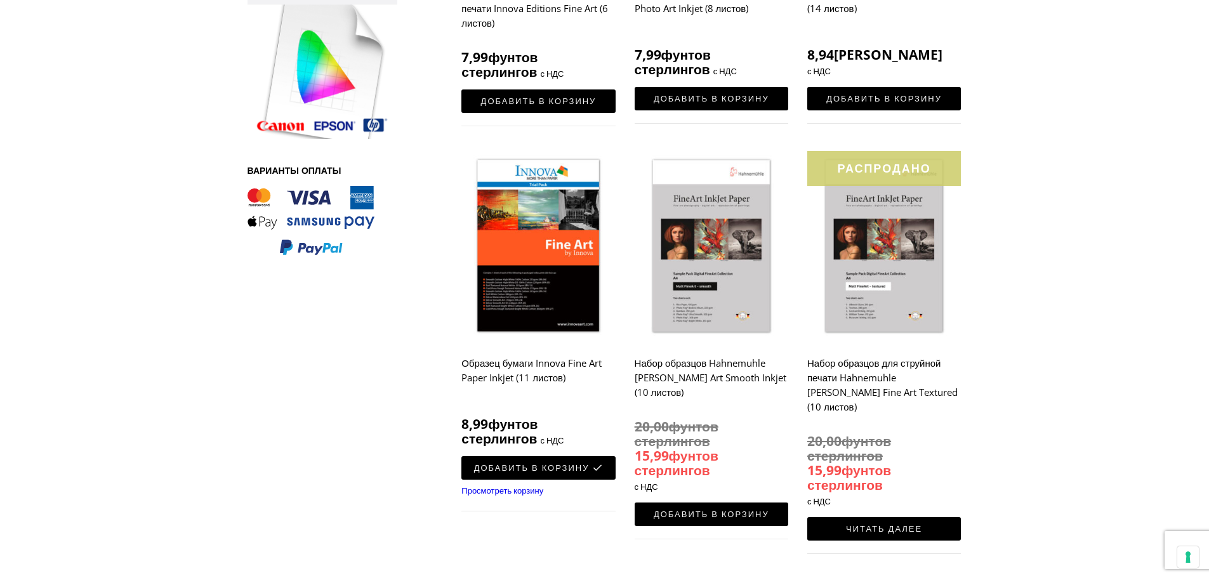
click at [518, 485] on font "Просмотреть корзину" at bounding box center [502, 490] width 82 height 11
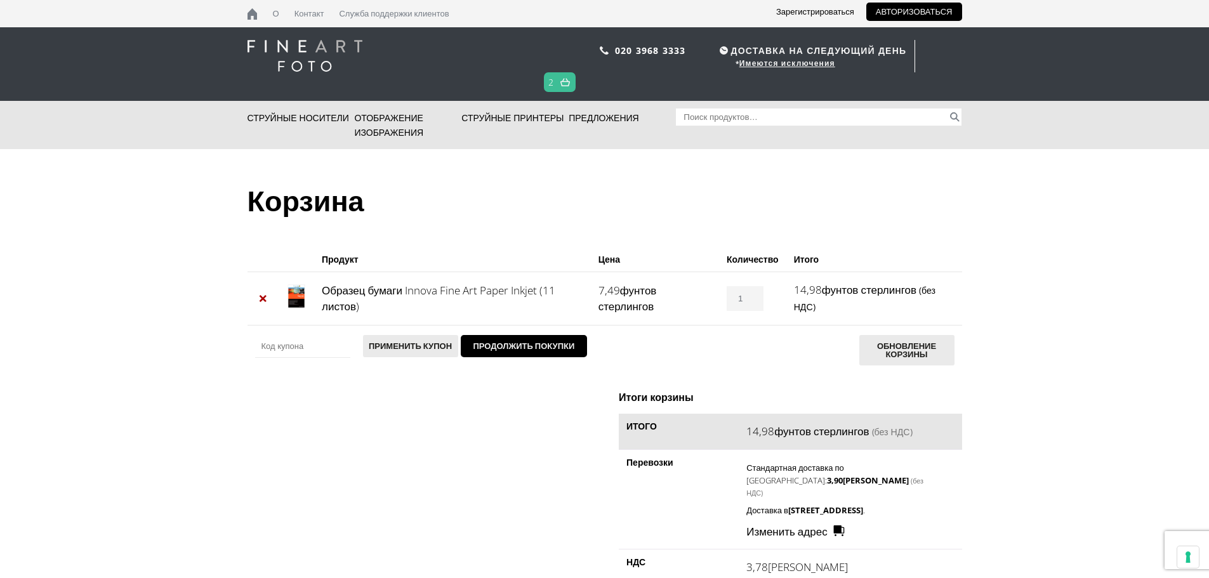
drag, startPoint x: 750, startPoint y: 301, endPoint x: 800, endPoint y: 307, distance: 50.5
type input "1"
click at [751, 301] on input "1" at bounding box center [744, 298] width 37 height 25
click at [1095, 299] on body "ДОСТАВКА НА СЛЕДУЮЩИЙ ДЕНЬ * Имеются исключения О Контакт Служба поддержки клие…" at bounding box center [604, 289] width 1209 height 578
click at [867, 346] on button "Обновление корзины" at bounding box center [906, 350] width 95 height 30
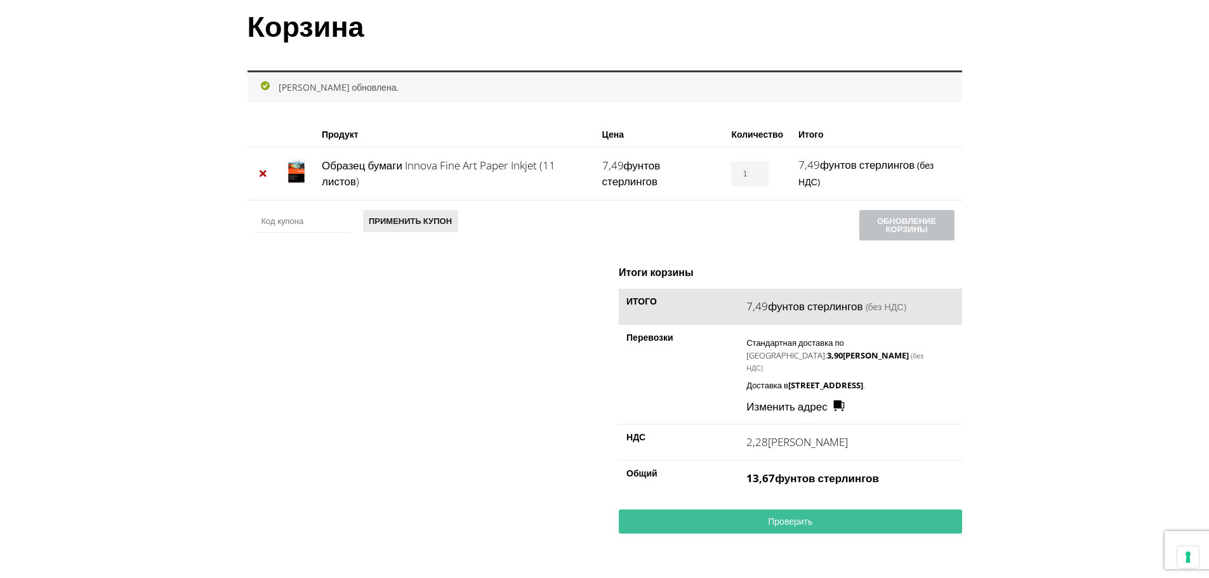
scroll to position [190, 0]
